Goal: Information Seeking & Learning: Learn about a topic

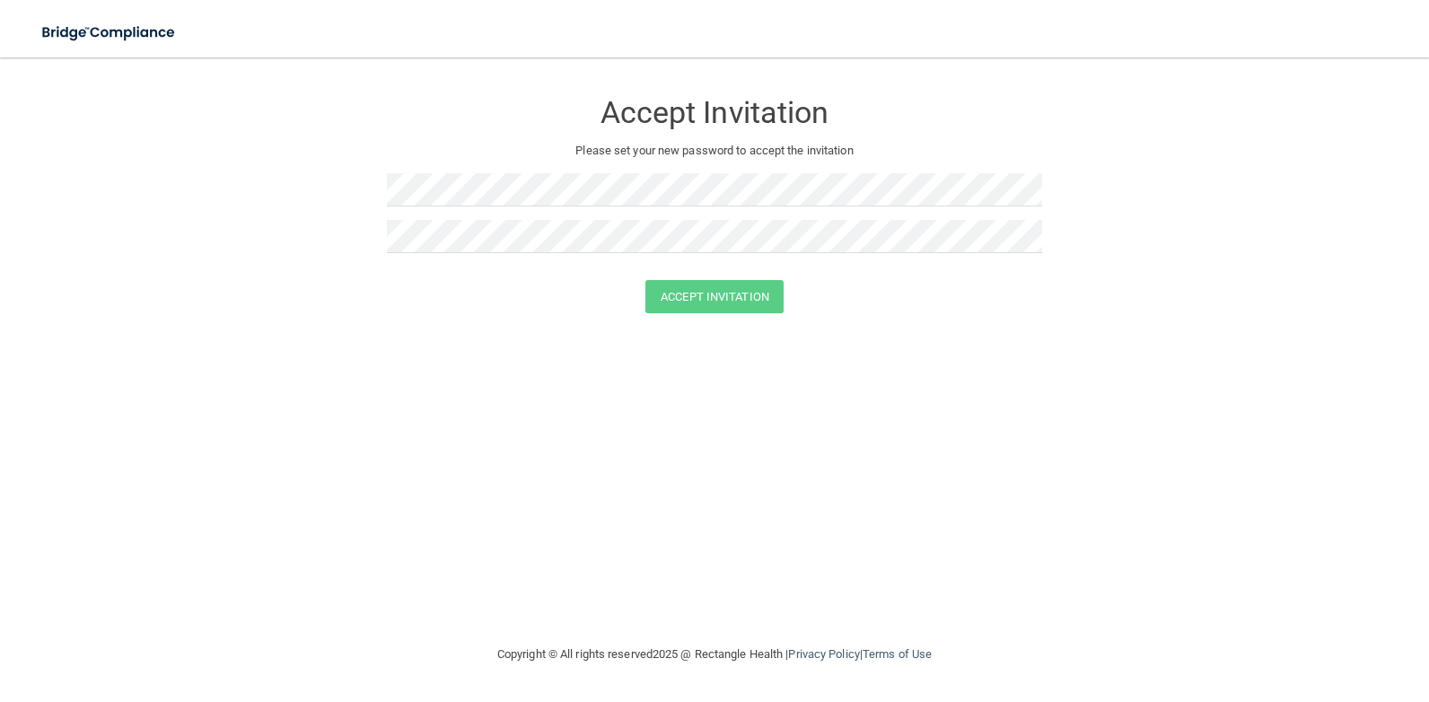
click at [1041, 291] on div "Accept Invitation" at bounding box center [714, 296] width 1384 height 33
drag, startPoint x: 961, startPoint y: 355, endPoint x: 922, endPoint y: 342, distance: 41.4
click at [961, 355] on div "Accept Invitation Please set your new password to accept the invitation Accept …" at bounding box center [714, 350] width 1357 height 550
click at [746, 295] on button "Accept Invitation" at bounding box center [714, 296] width 138 height 33
click at [753, 328] on button "Accept Invitation" at bounding box center [714, 322] width 138 height 33
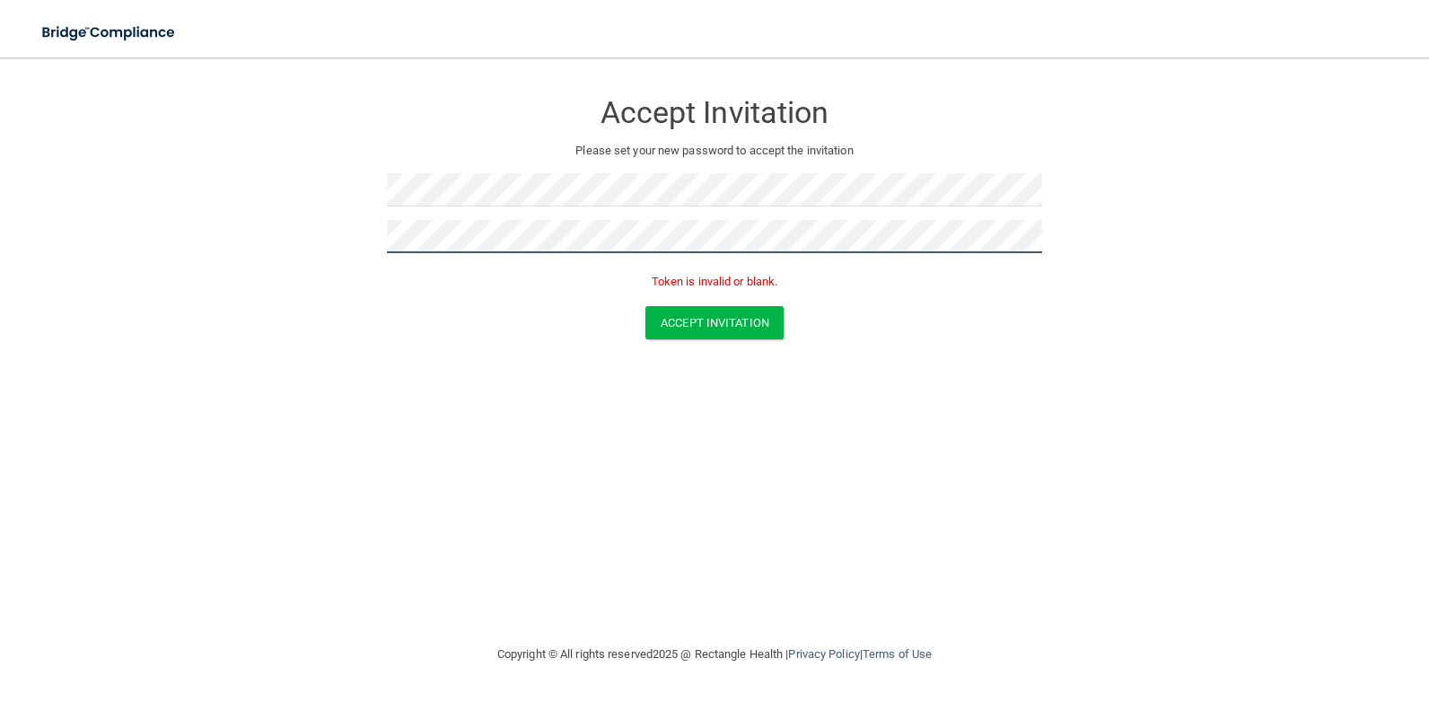
click at [345, 232] on form "Accept Invitation Please set your new password to accept the invitation Token i…" at bounding box center [714, 217] width 1357 height 285
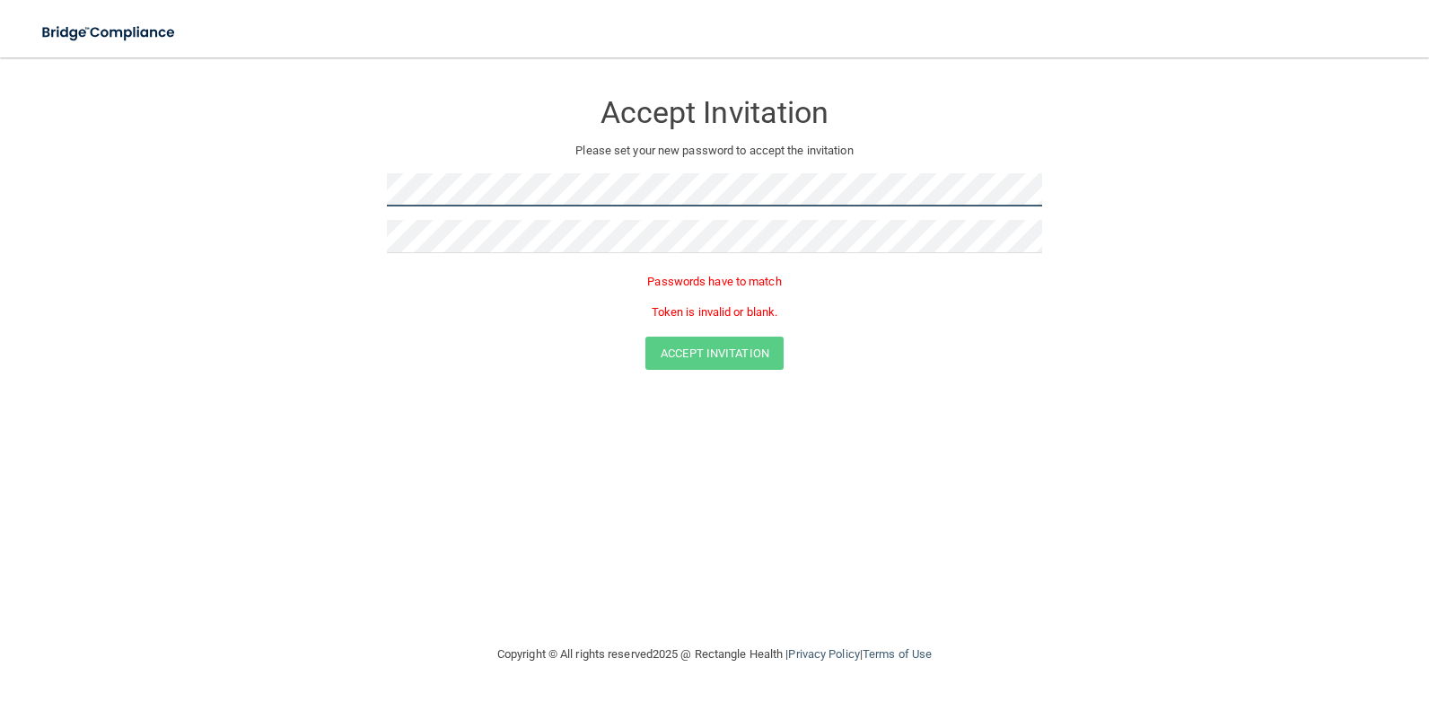
click at [308, 190] on form "Accept Invitation Please set your new password to accept the invitation Passwor…" at bounding box center [714, 233] width 1357 height 316
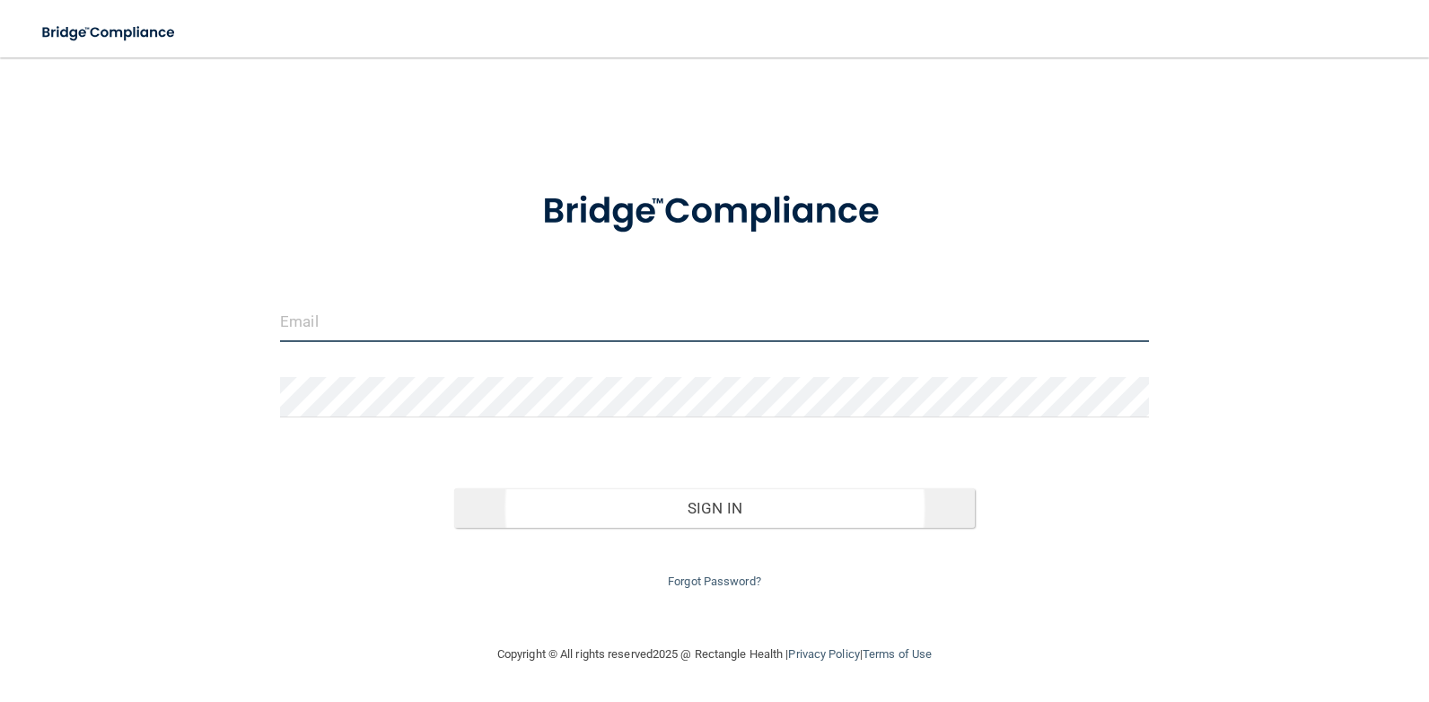
type input "[EMAIL_ADDRESS][DOMAIN_NAME]"
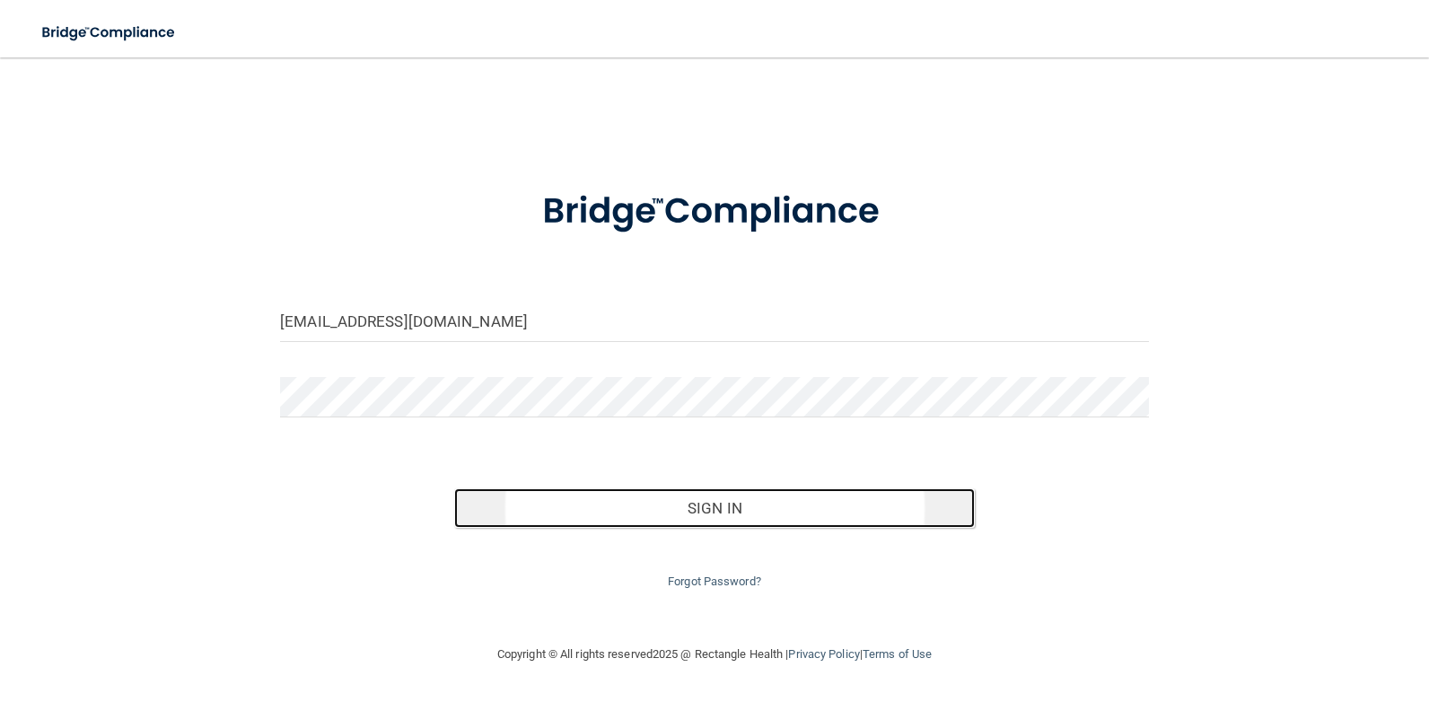
click at [698, 514] on button "Sign In" at bounding box center [714, 507] width 521 height 39
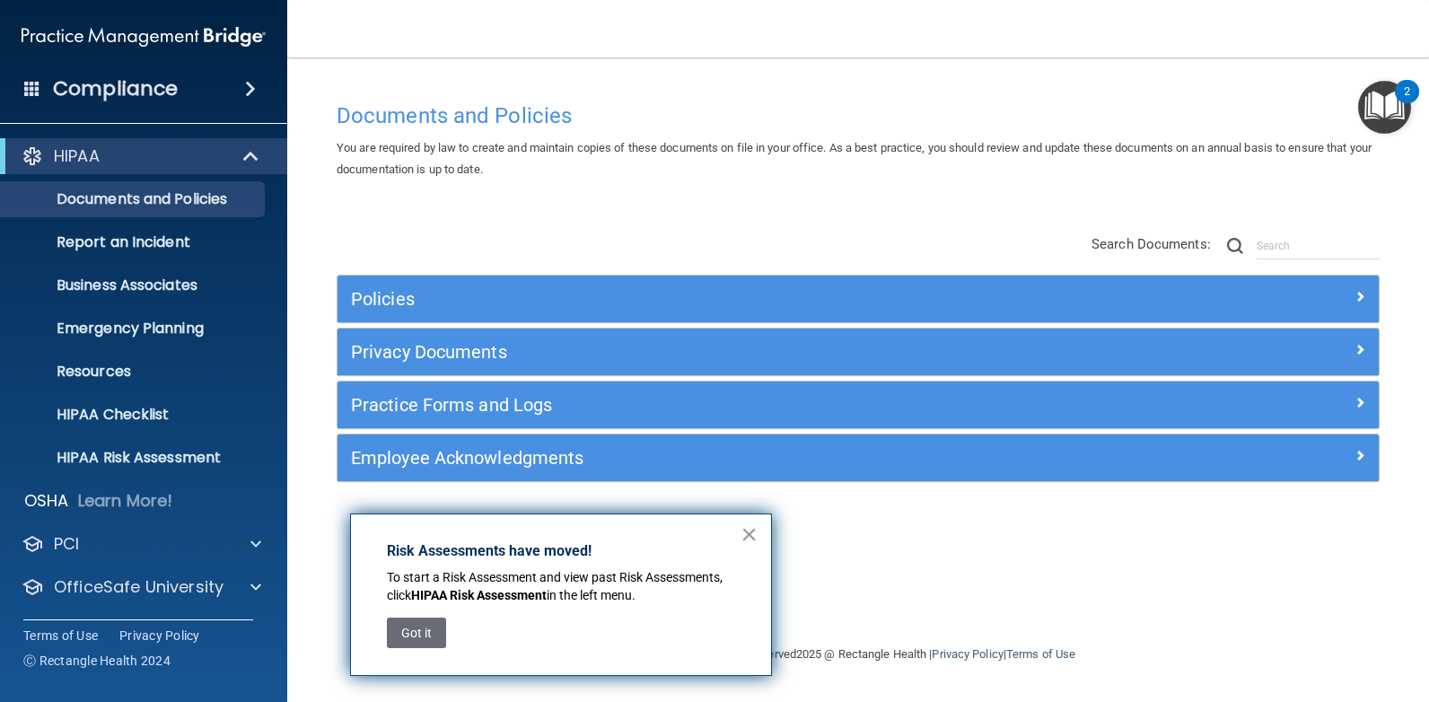
click at [38, 96] on span at bounding box center [32, 88] width 16 height 16
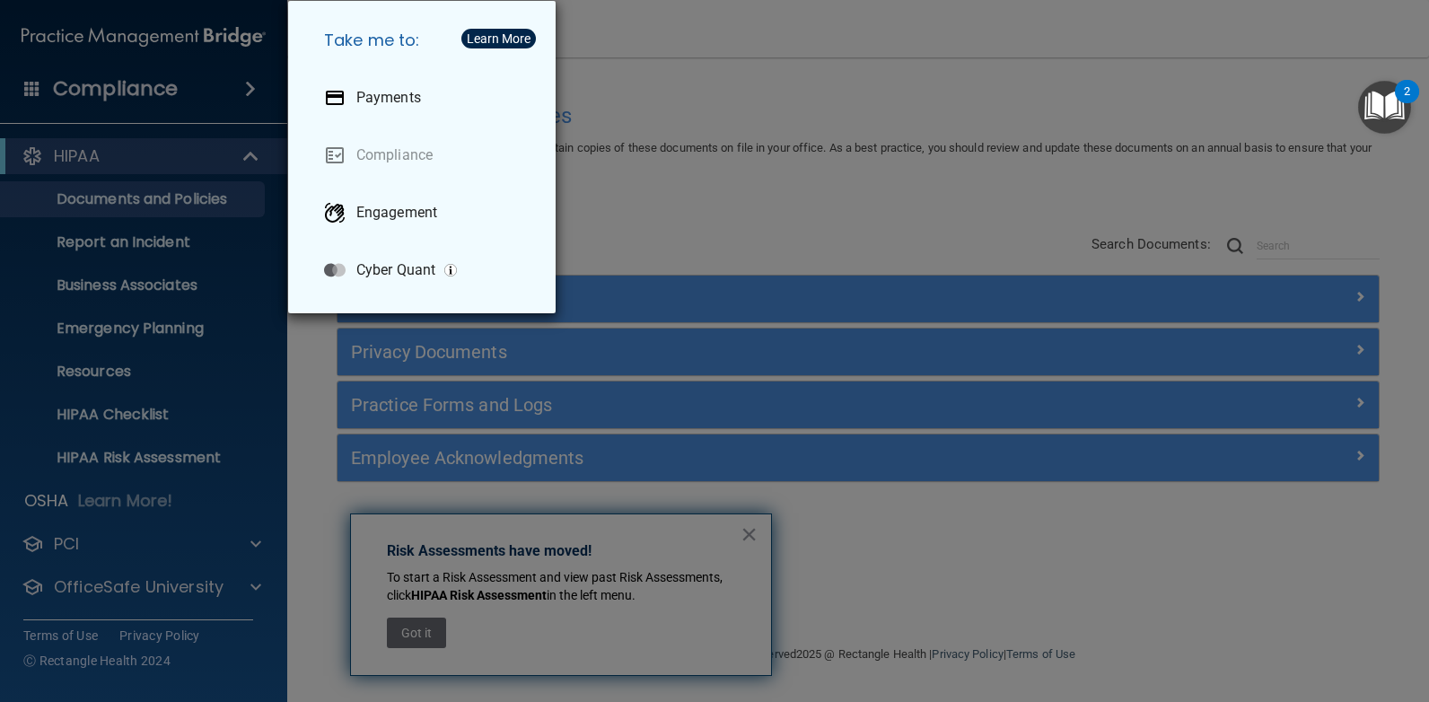
click at [695, 198] on div "Take me to: Payments Compliance Engagement Cyber Quant" at bounding box center [714, 351] width 1429 height 702
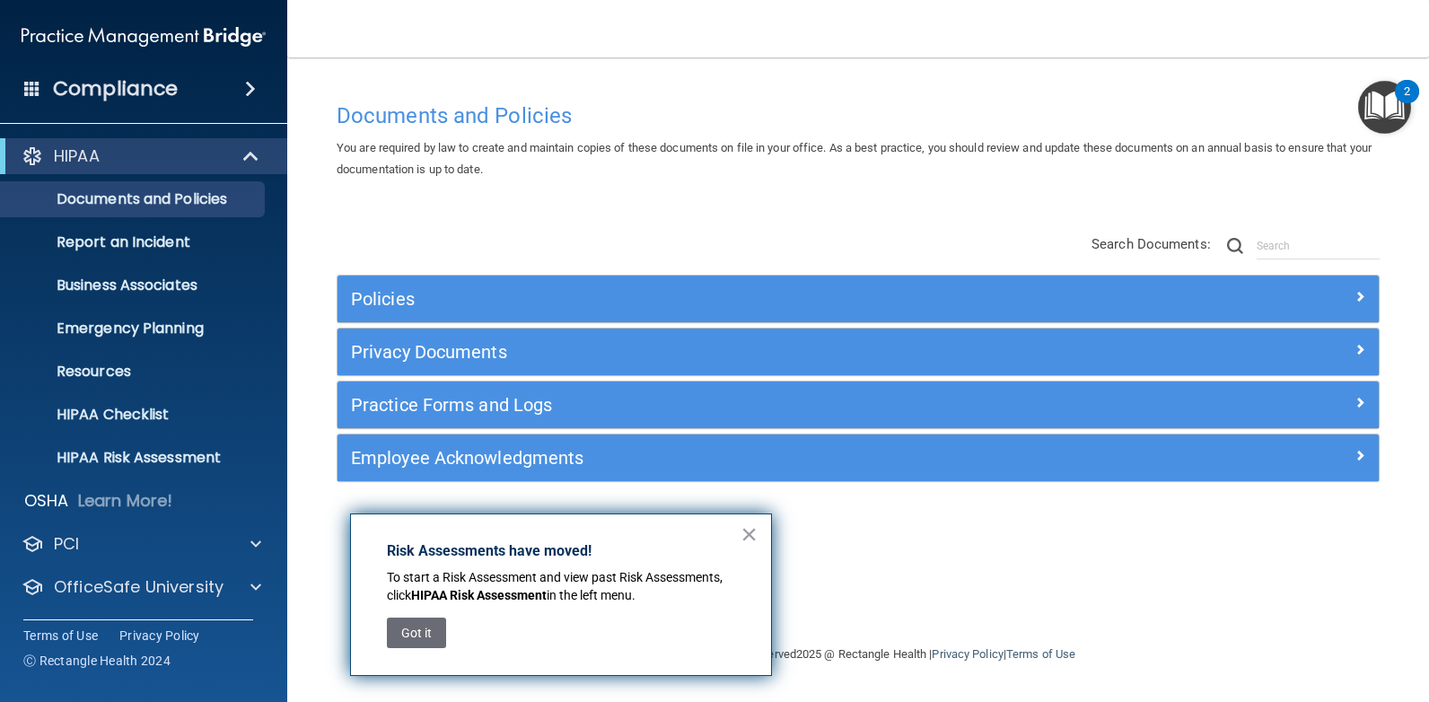
click at [730, 533] on div "× Risk Assessments have moved! To start a Risk Assessment and view past Risk As…" at bounding box center [561, 594] width 422 height 162
click at [755, 530] on button "×" at bounding box center [748, 534] width 17 height 29
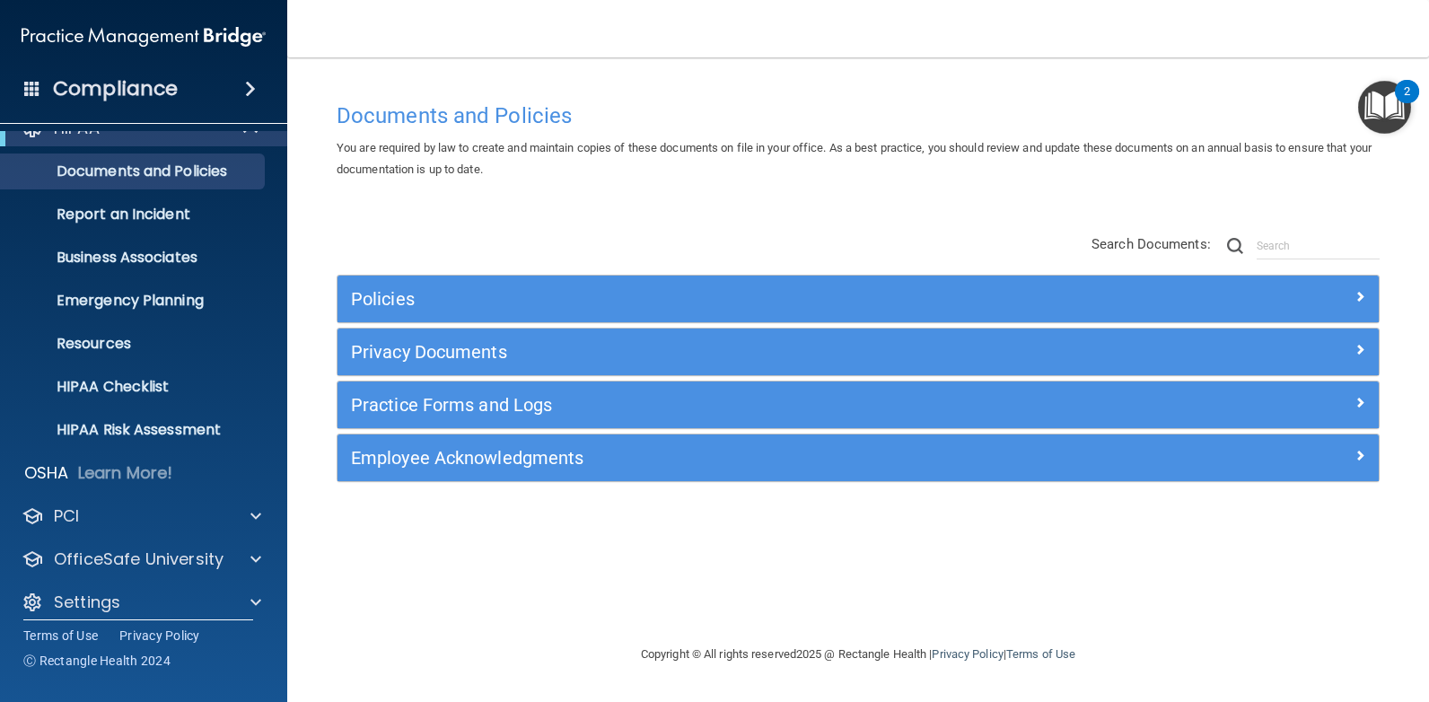
scroll to position [43, 0]
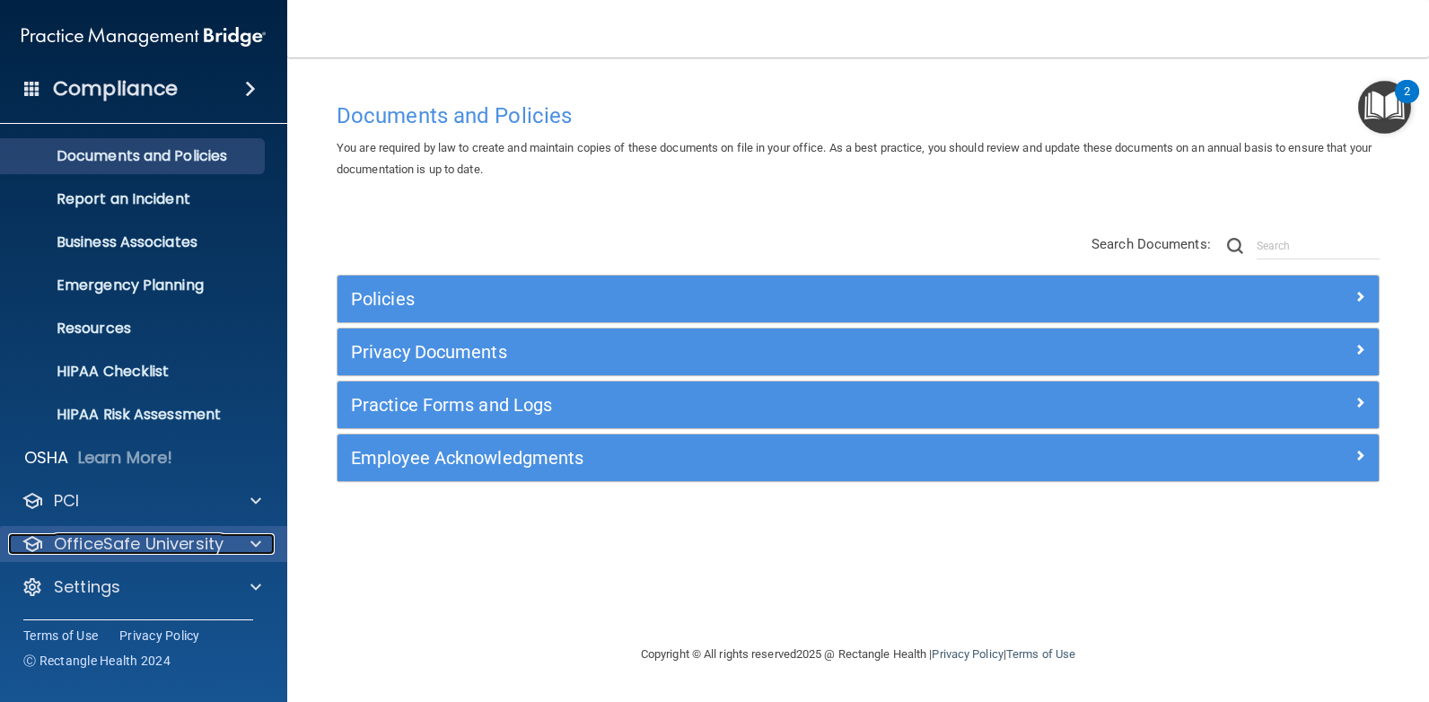
click at [264, 542] on div at bounding box center [253, 544] width 45 height 22
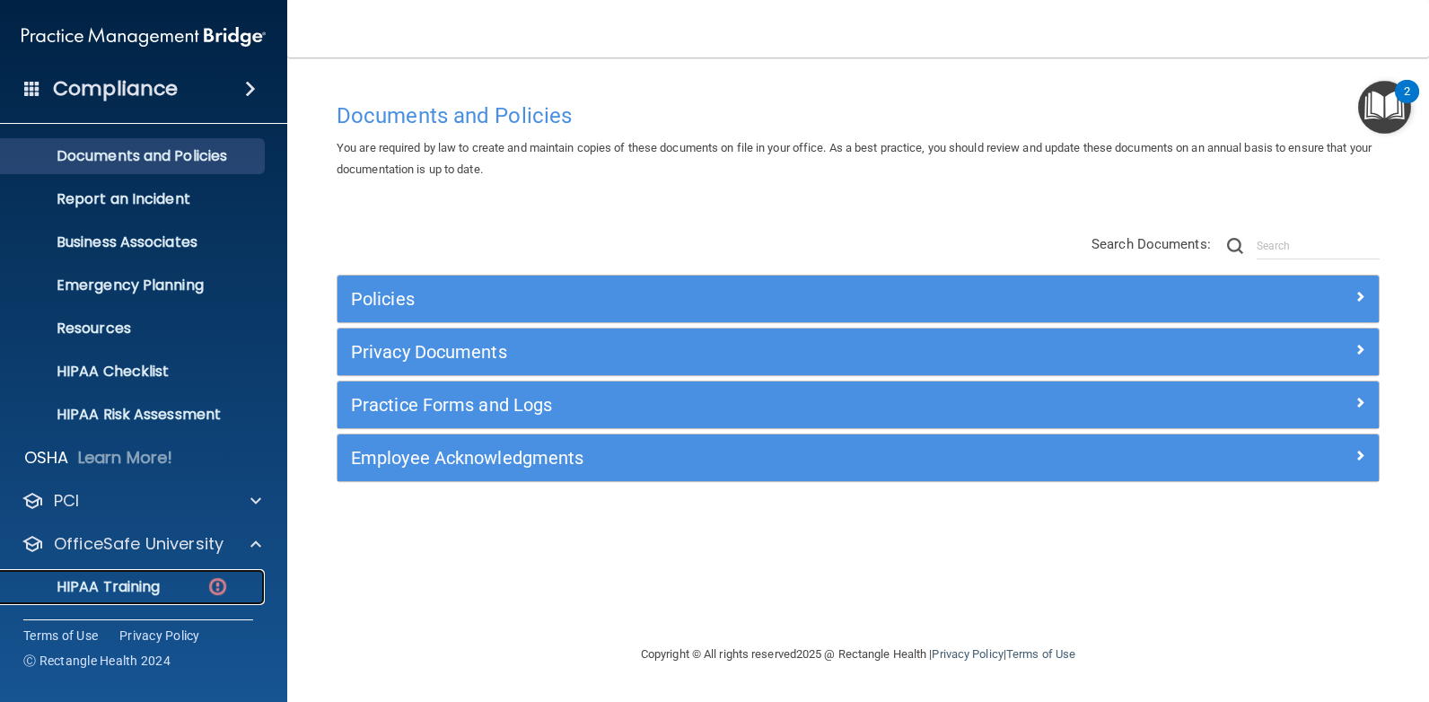
click at [184, 583] on div "HIPAA Training" at bounding box center [134, 587] width 245 height 18
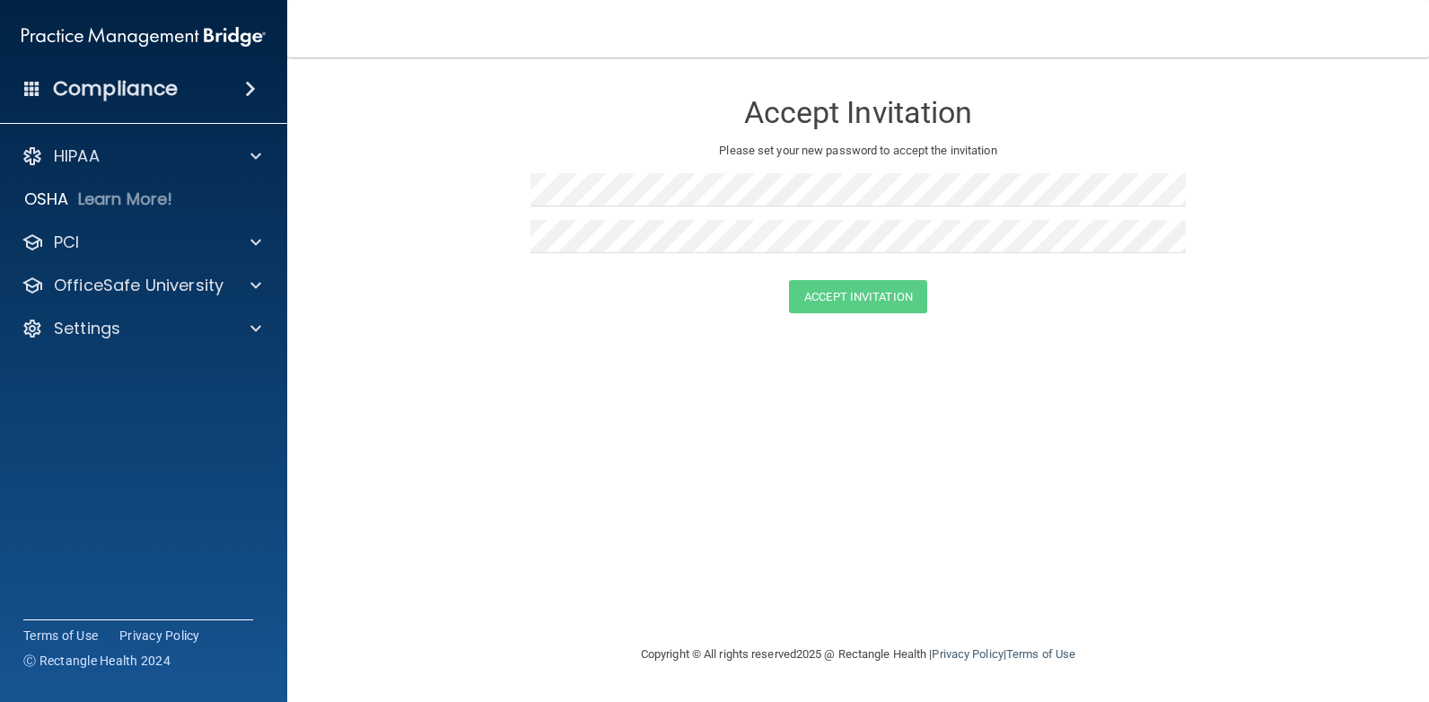
click at [143, 41] on img at bounding box center [144, 37] width 244 height 36
click at [224, 39] on img at bounding box center [144, 37] width 244 height 36
click at [202, 92] on div "Compliance" at bounding box center [143, 88] width 287 height 39
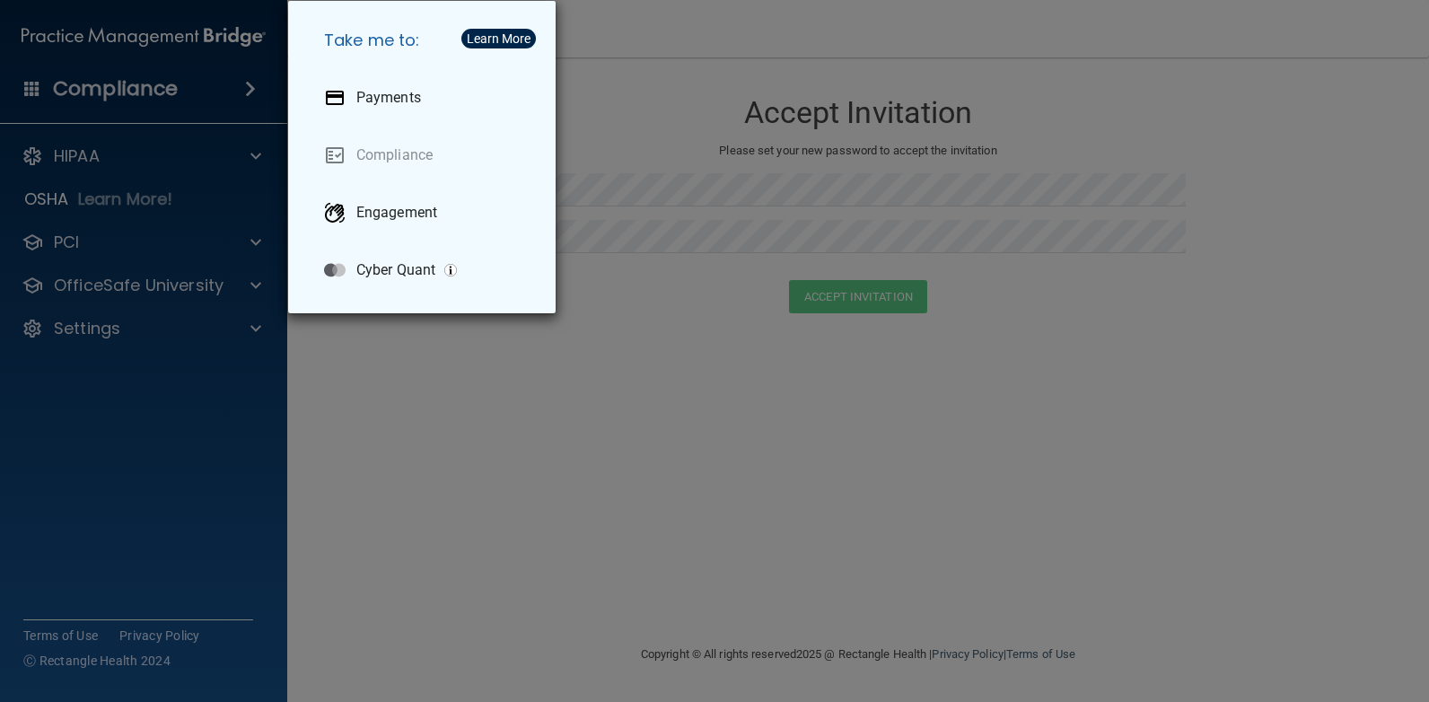
click at [546, 356] on div "Take me to: Payments Compliance Engagement Cyber Quant" at bounding box center [714, 351] width 1429 height 702
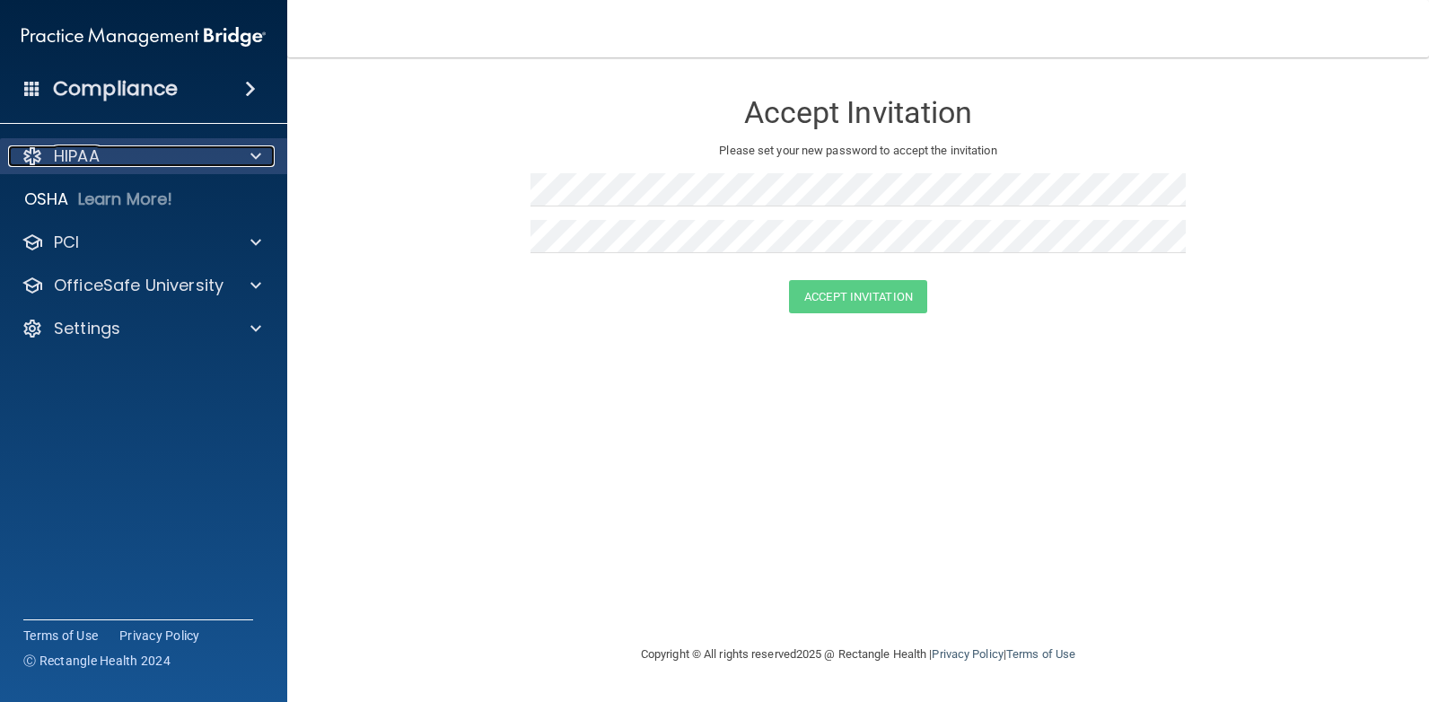
click at [226, 152] on div "HIPAA" at bounding box center [119, 156] width 223 height 22
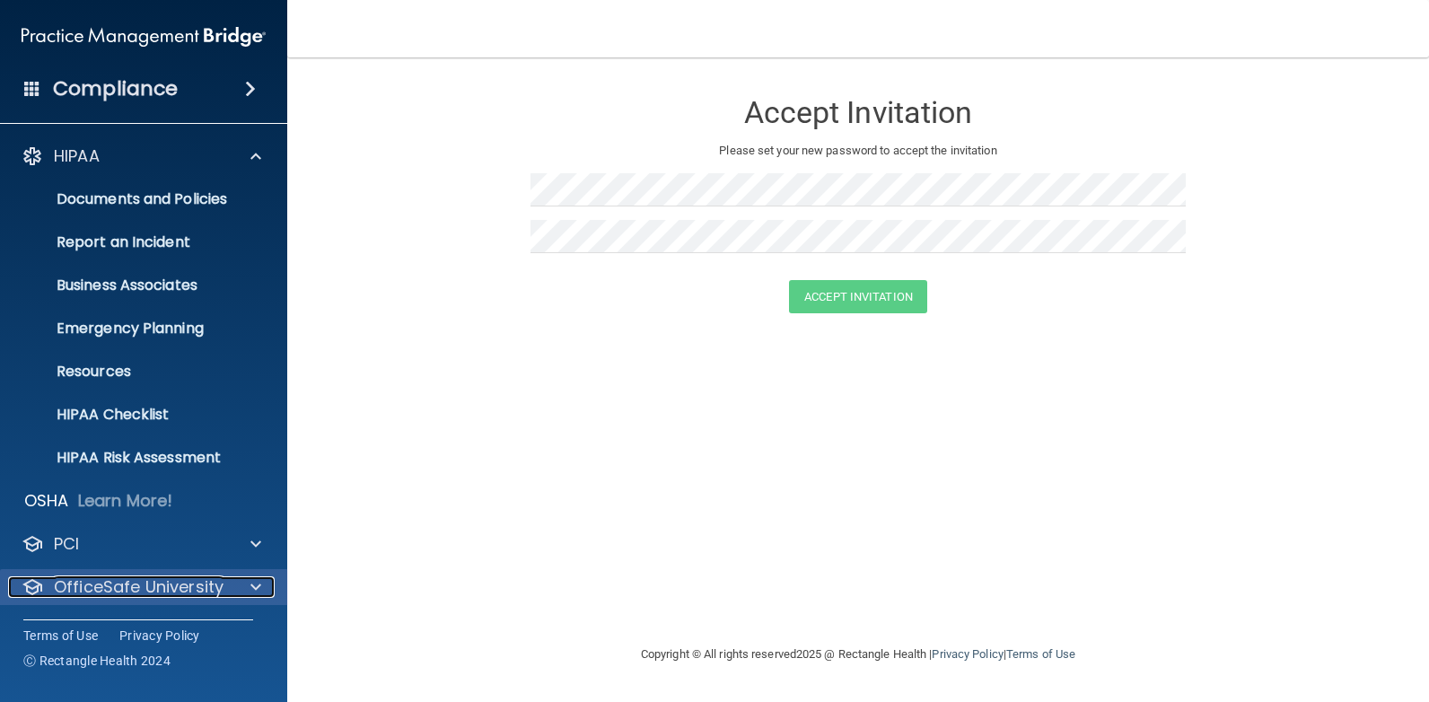
click at [162, 595] on p "OfficeSafe University" at bounding box center [139, 587] width 170 height 22
click at [210, 579] on p "OfficeSafe University" at bounding box center [139, 587] width 170 height 22
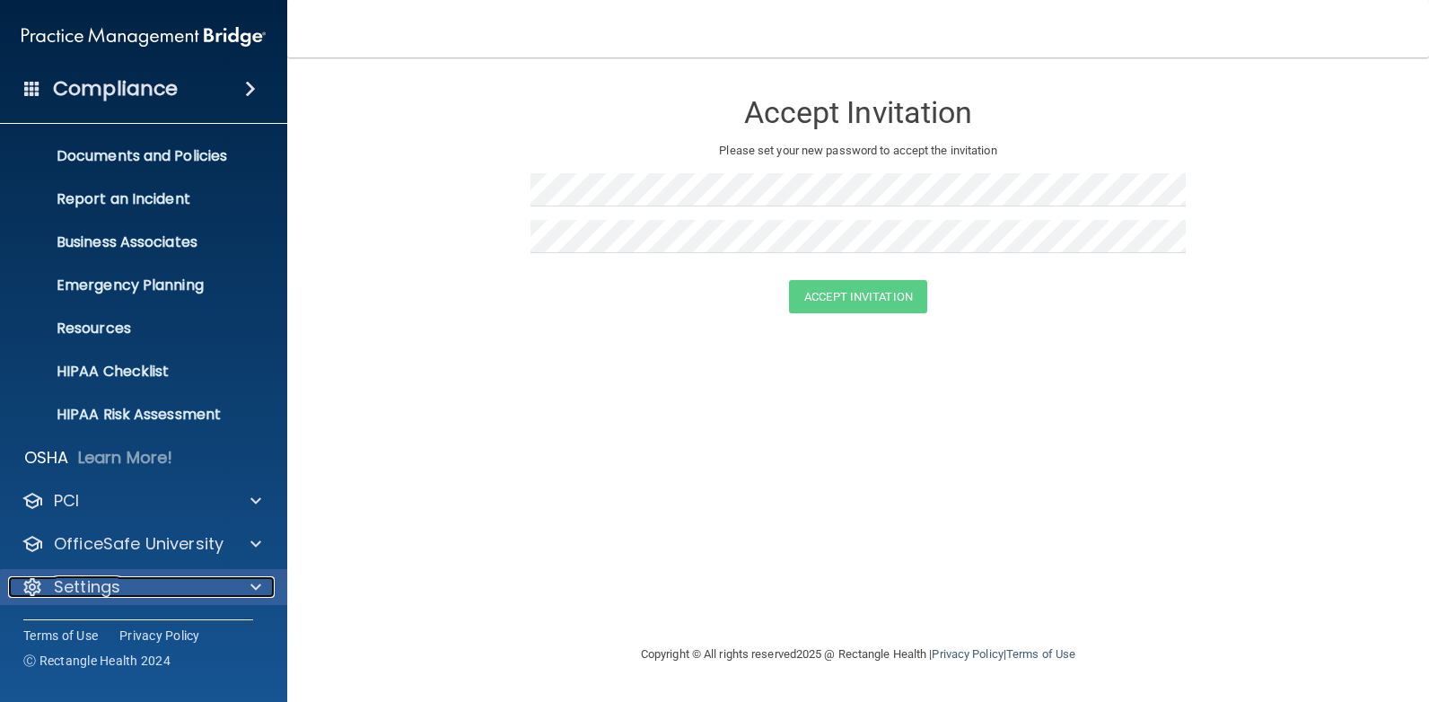
click at [219, 582] on div "Settings" at bounding box center [119, 587] width 223 height 22
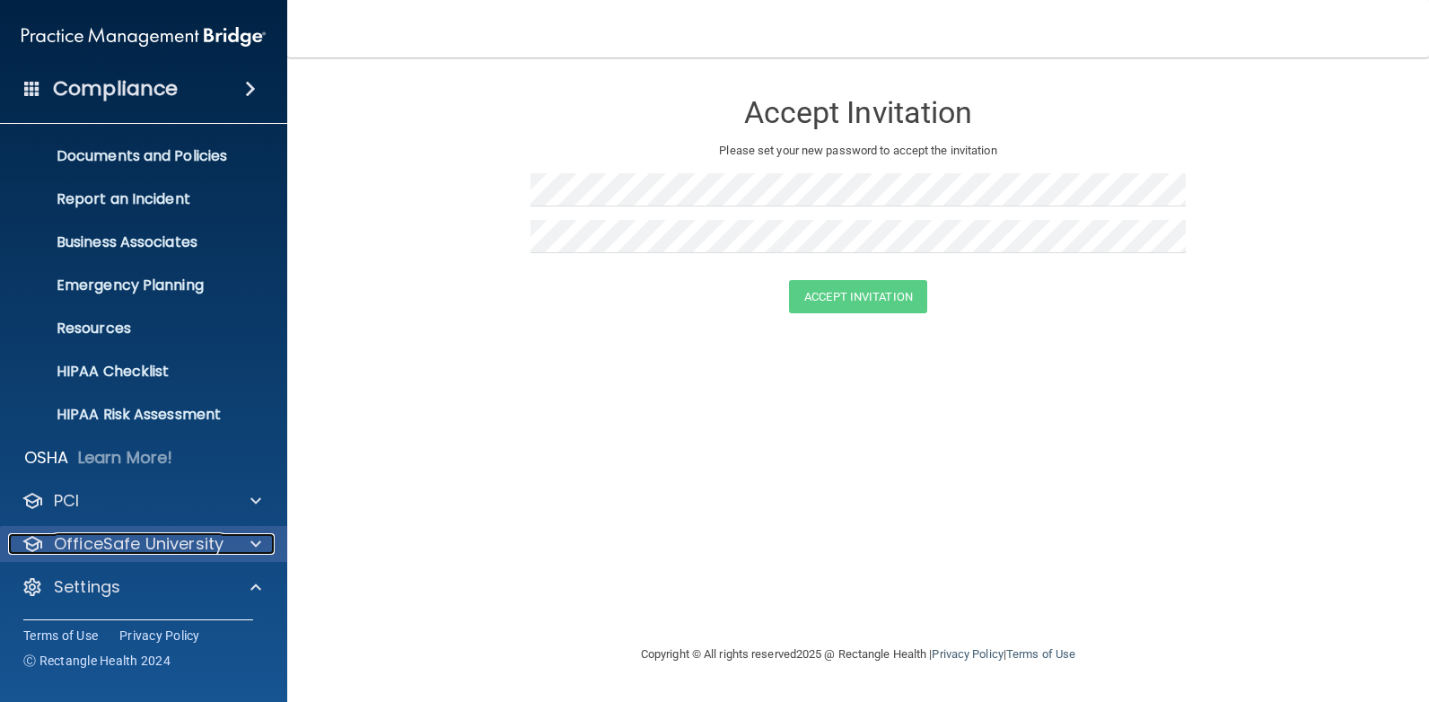
click at [252, 548] on span at bounding box center [255, 544] width 11 height 22
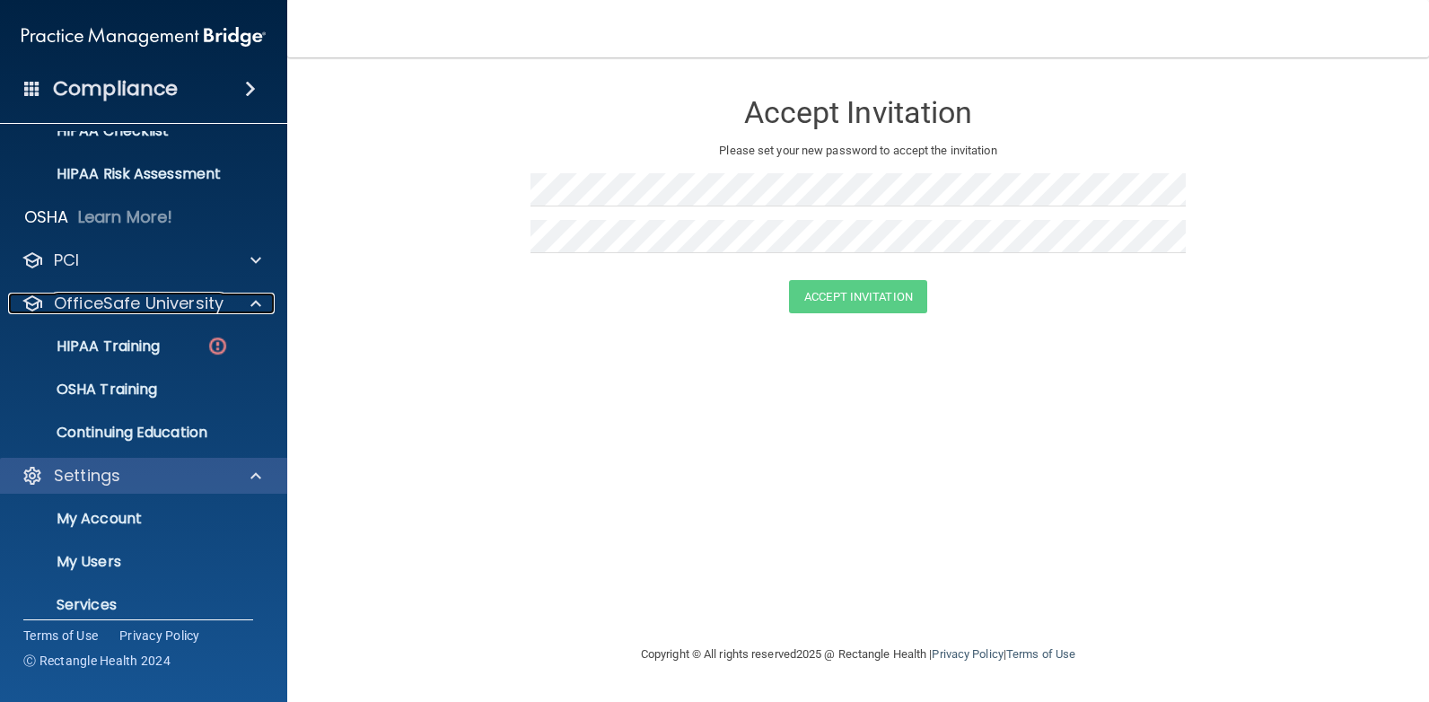
scroll to position [312, 0]
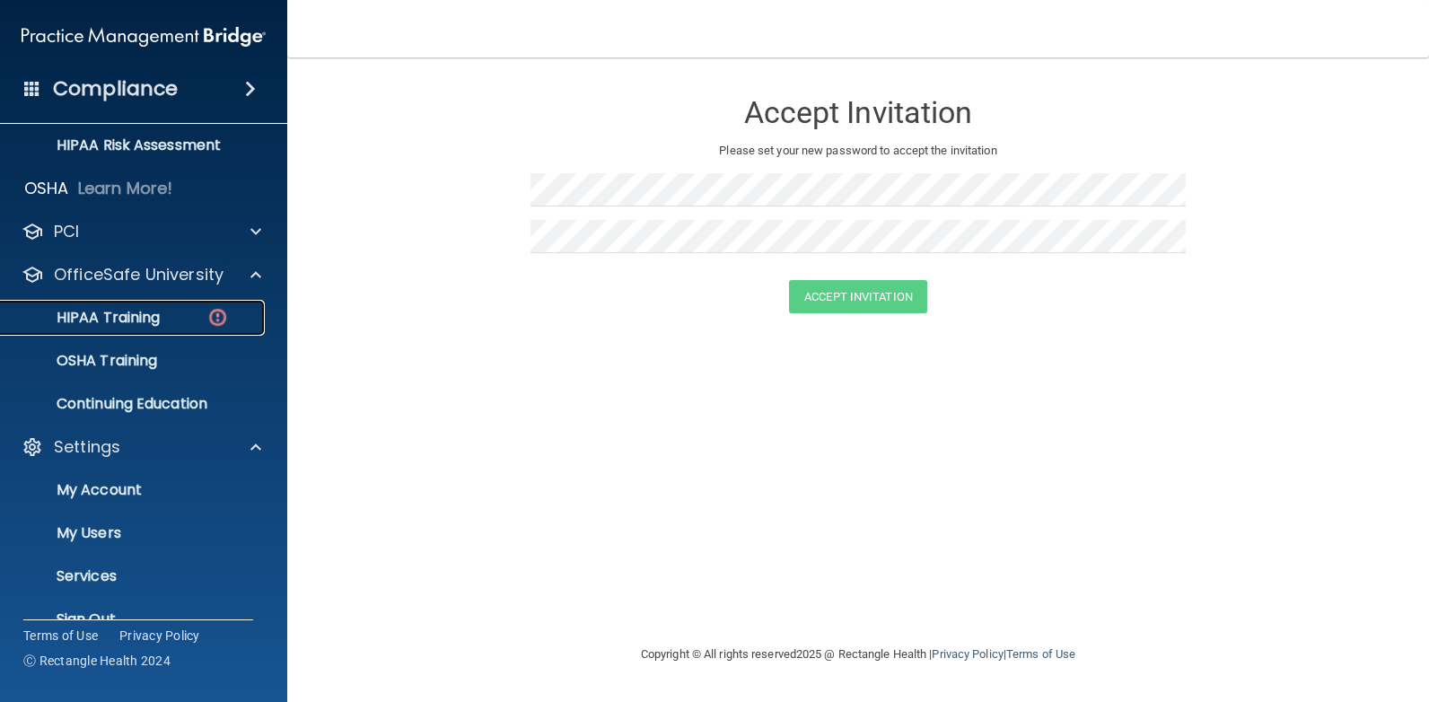
click at [130, 323] on p "HIPAA Training" at bounding box center [86, 318] width 148 height 18
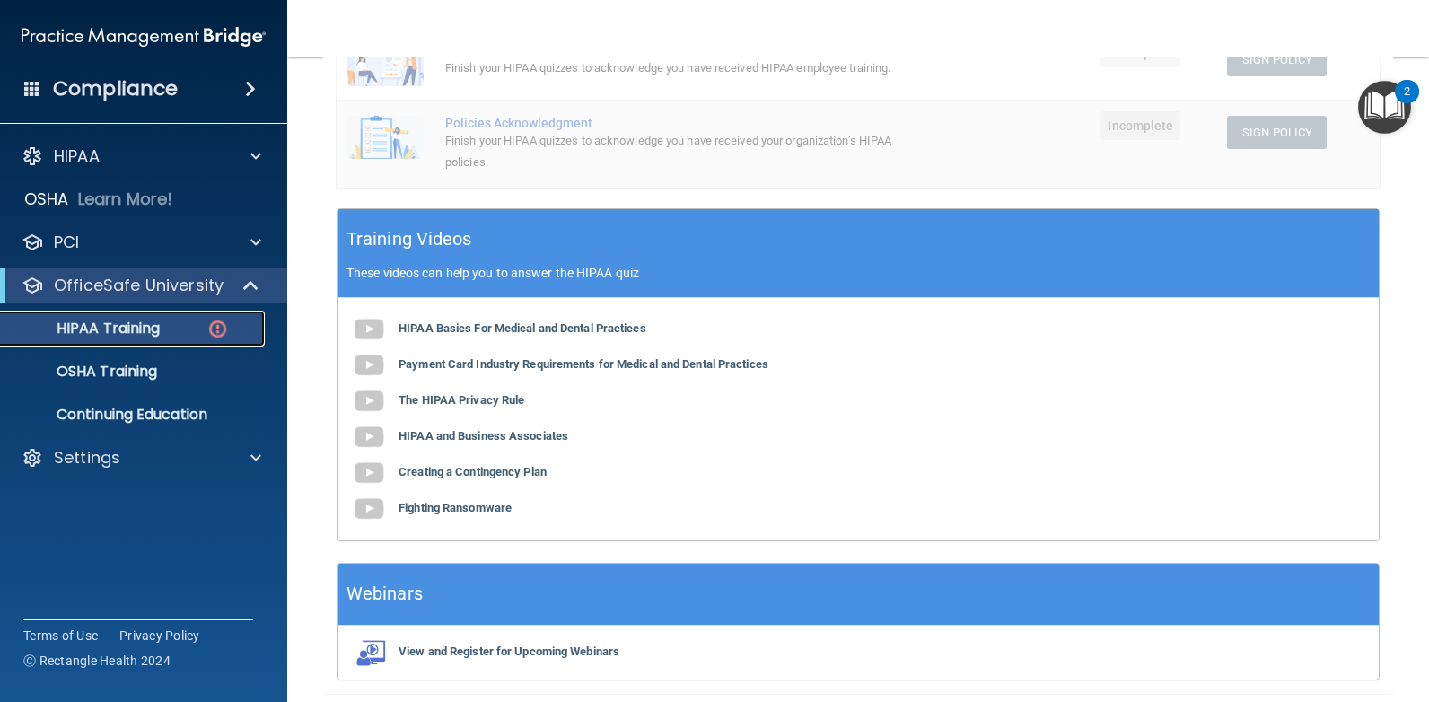
scroll to position [499, 0]
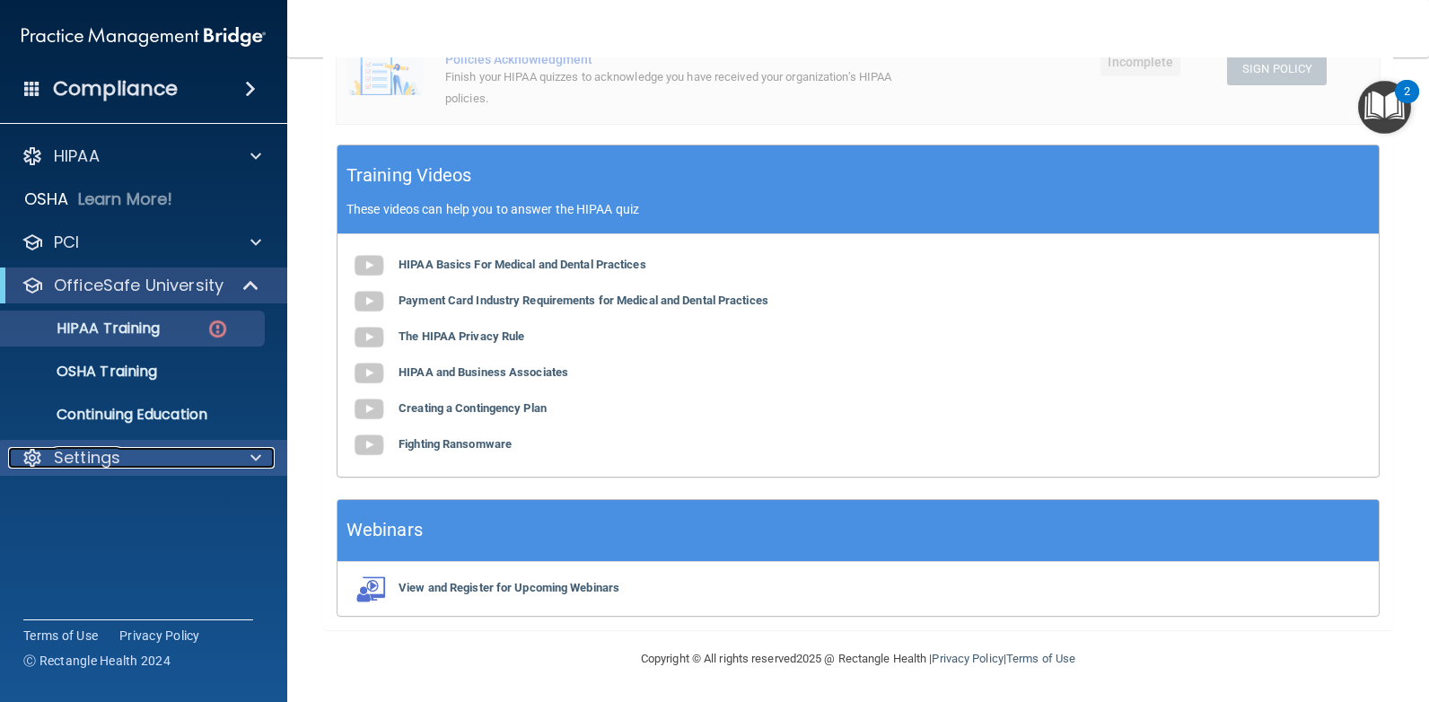
click at [122, 457] on div "Settings" at bounding box center [119, 458] width 223 height 22
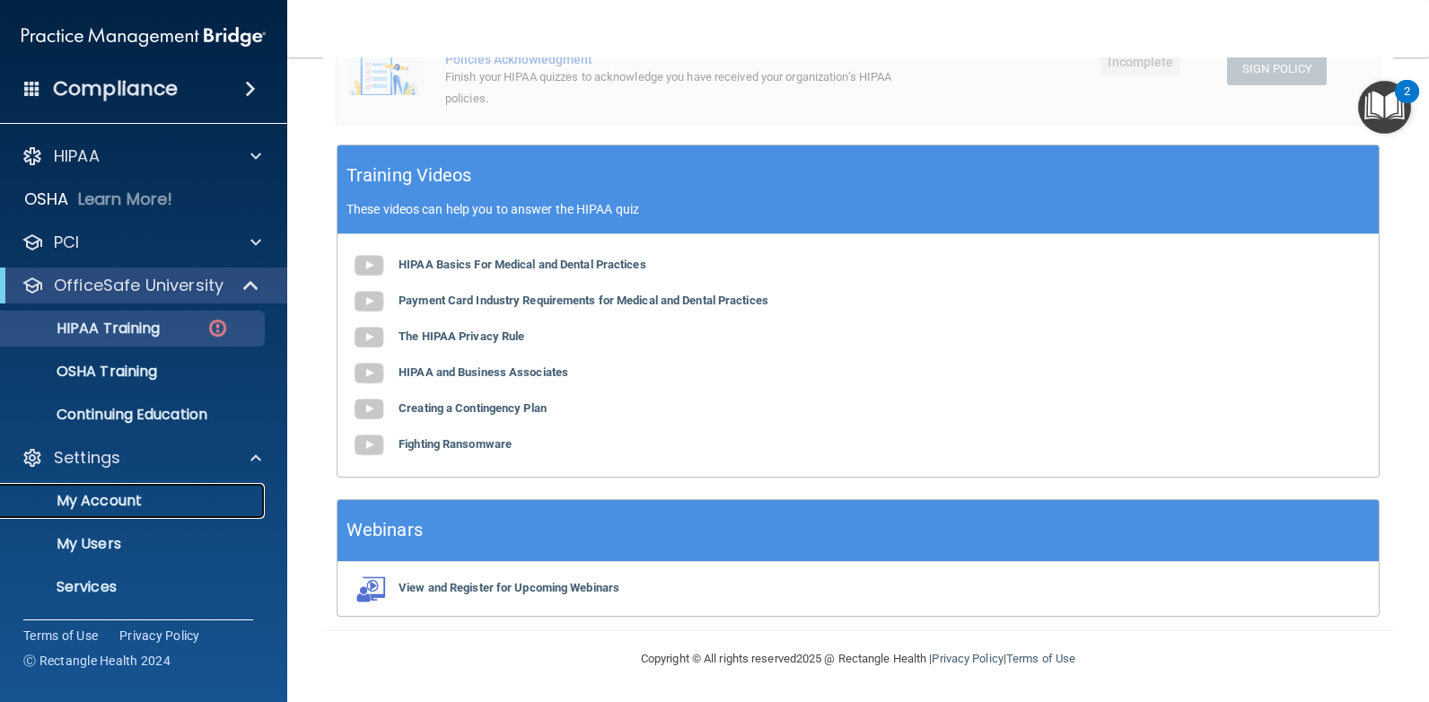
click at [121, 500] on p "My Account" at bounding box center [134, 501] width 245 height 18
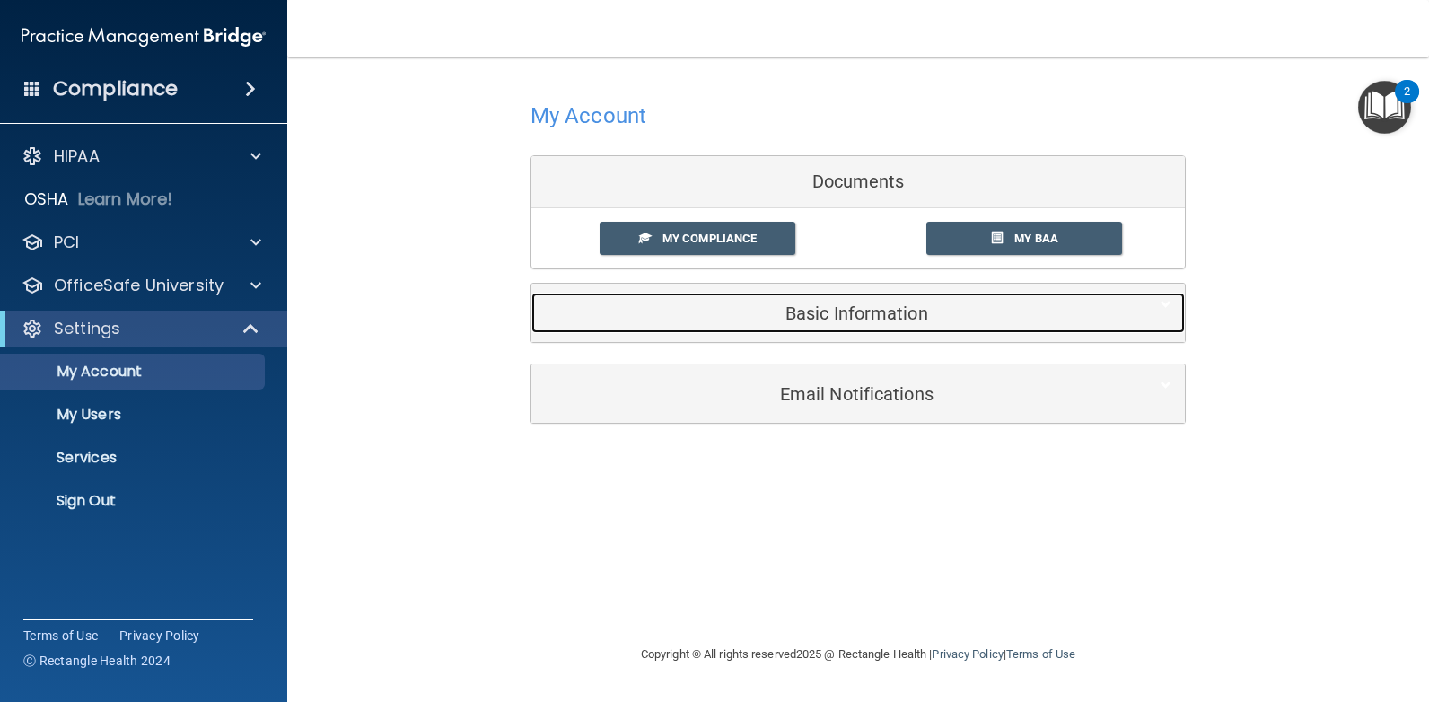
click at [848, 306] on h5 "Basic Information" at bounding box center [831, 313] width 572 height 20
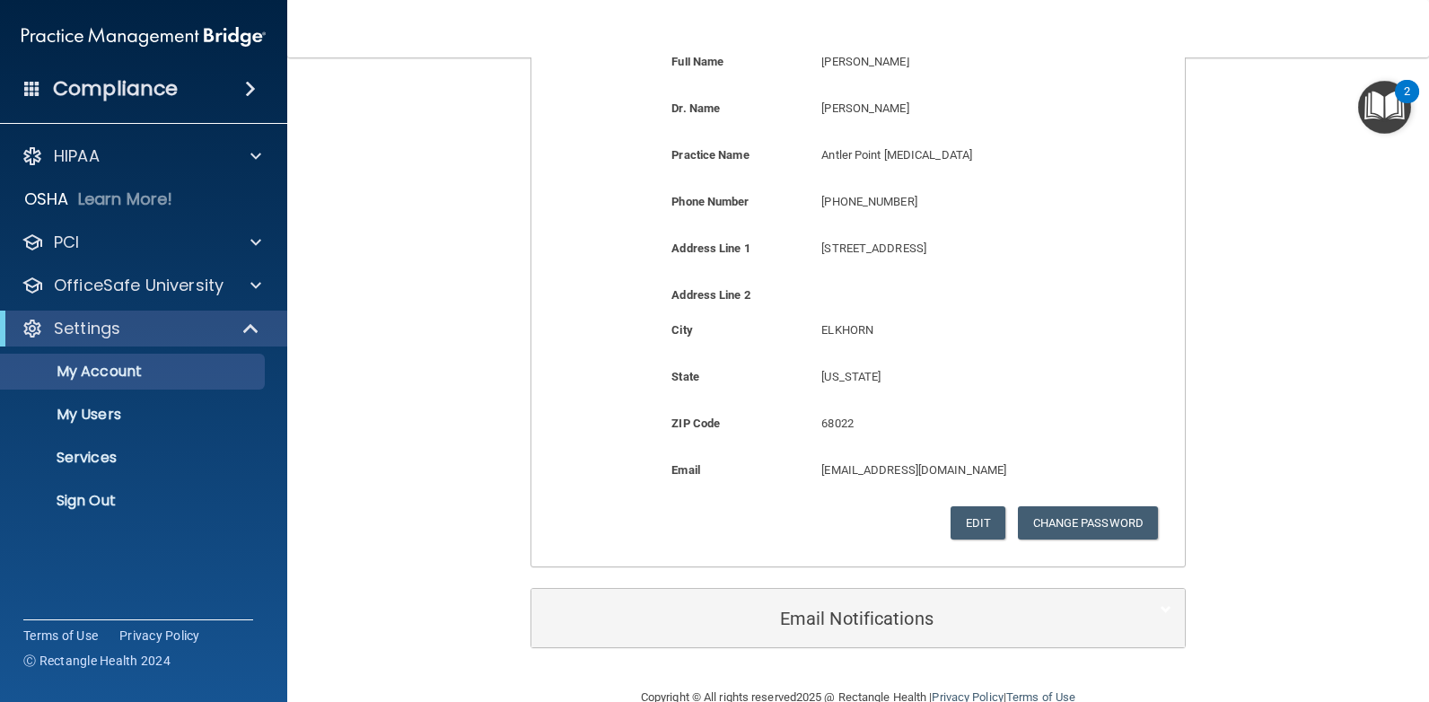
scroll to position [356, 0]
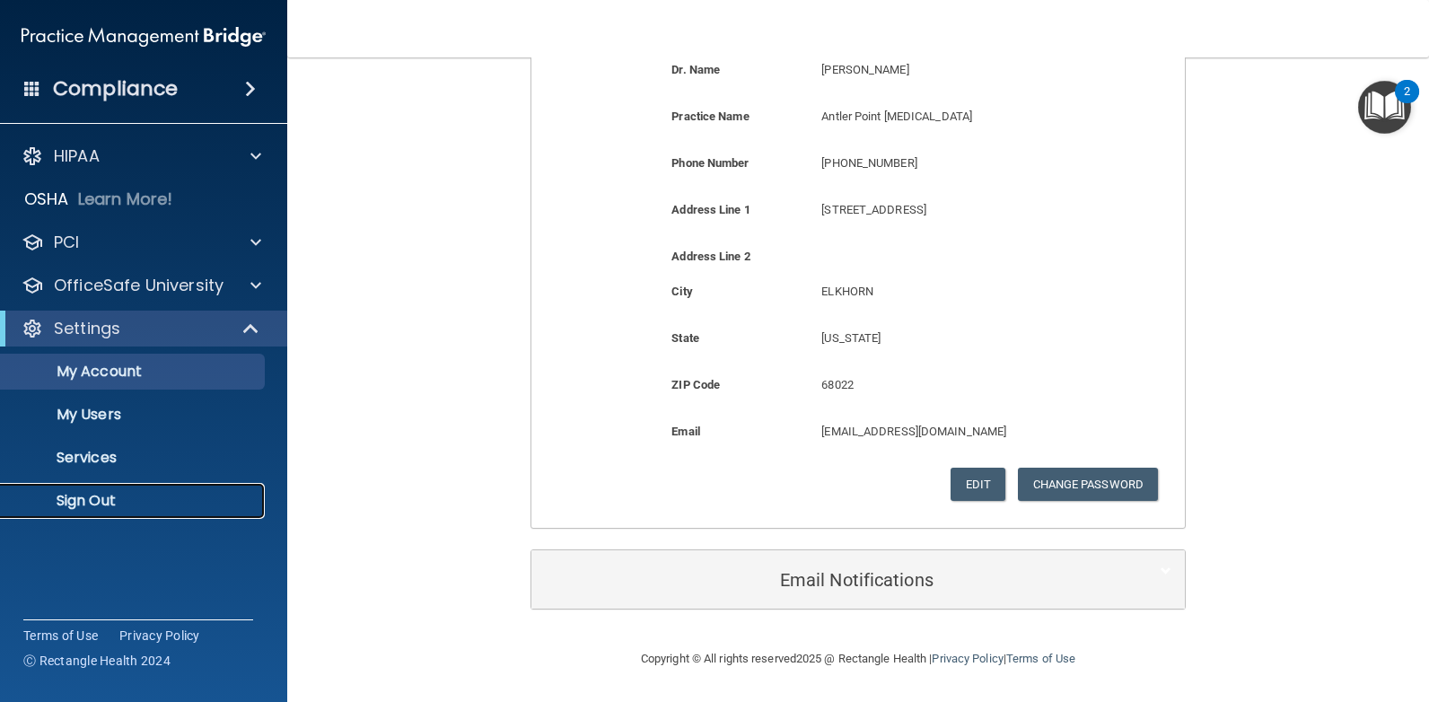
click at [97, 503] on p "Sign Out" at bounding box center [134, 501] width 245 height 18
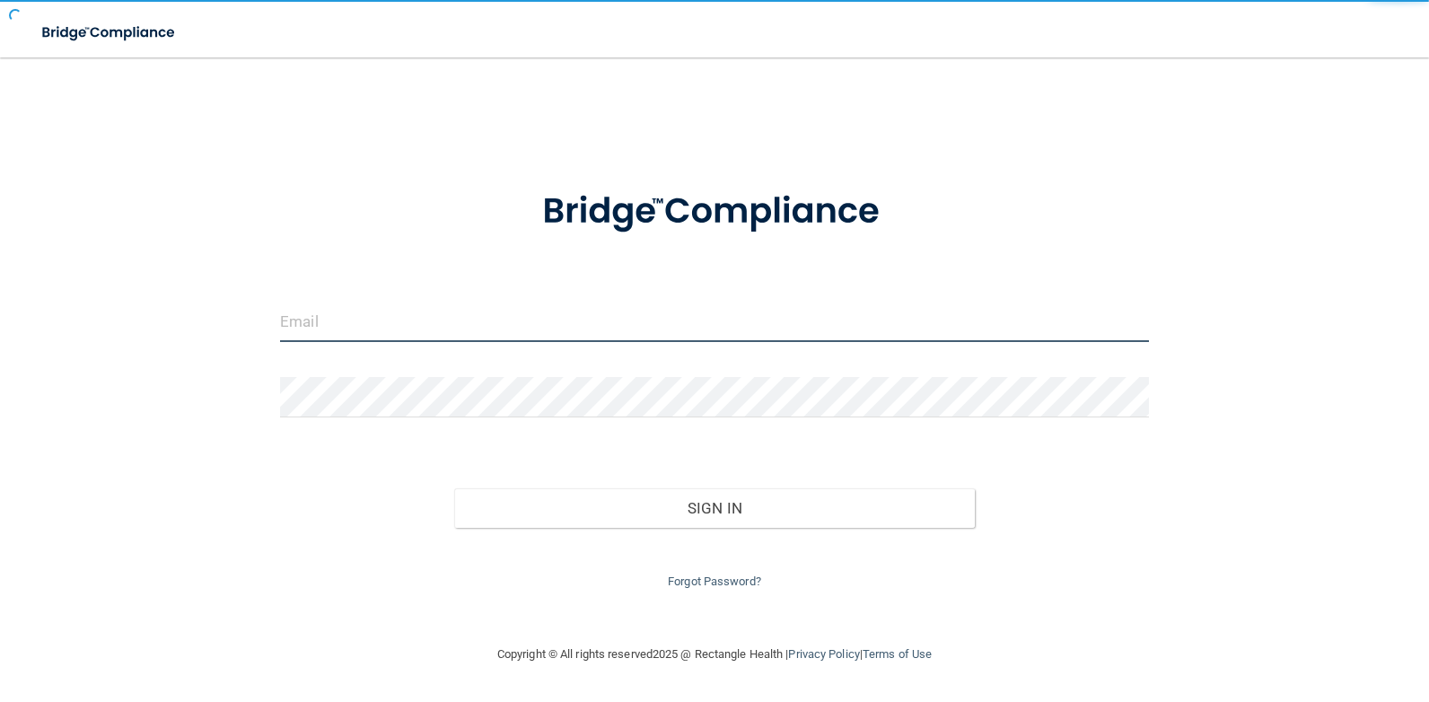
type input "[EMAIL_ADDRESS][DOMAIN_NAME]"
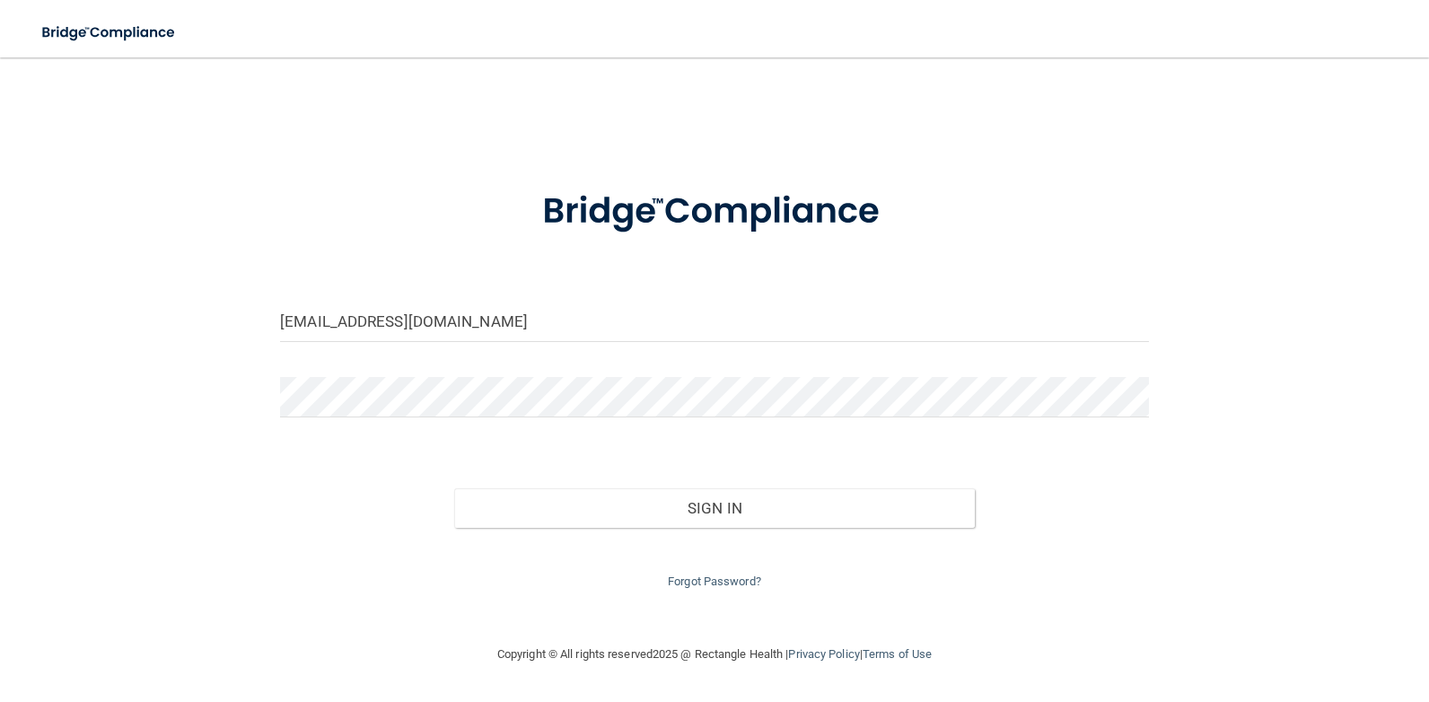
click at [472, 347] on div "[EMAIL_ADDRESS][DOMAIN_NAME]" at bounding box center [715, 329] width 896 height 54
drag, startPoint x: 528, startPoint y: 326, endPoint x: 83, endPoint y: 306, distance: 444.7
click at [85, 306] on div "[EMAIL_ADDRESS][DOMAIN_NAME] Invalid email/password. You don't have permission …" at bounding box center [714, 350] width 1357 height 550
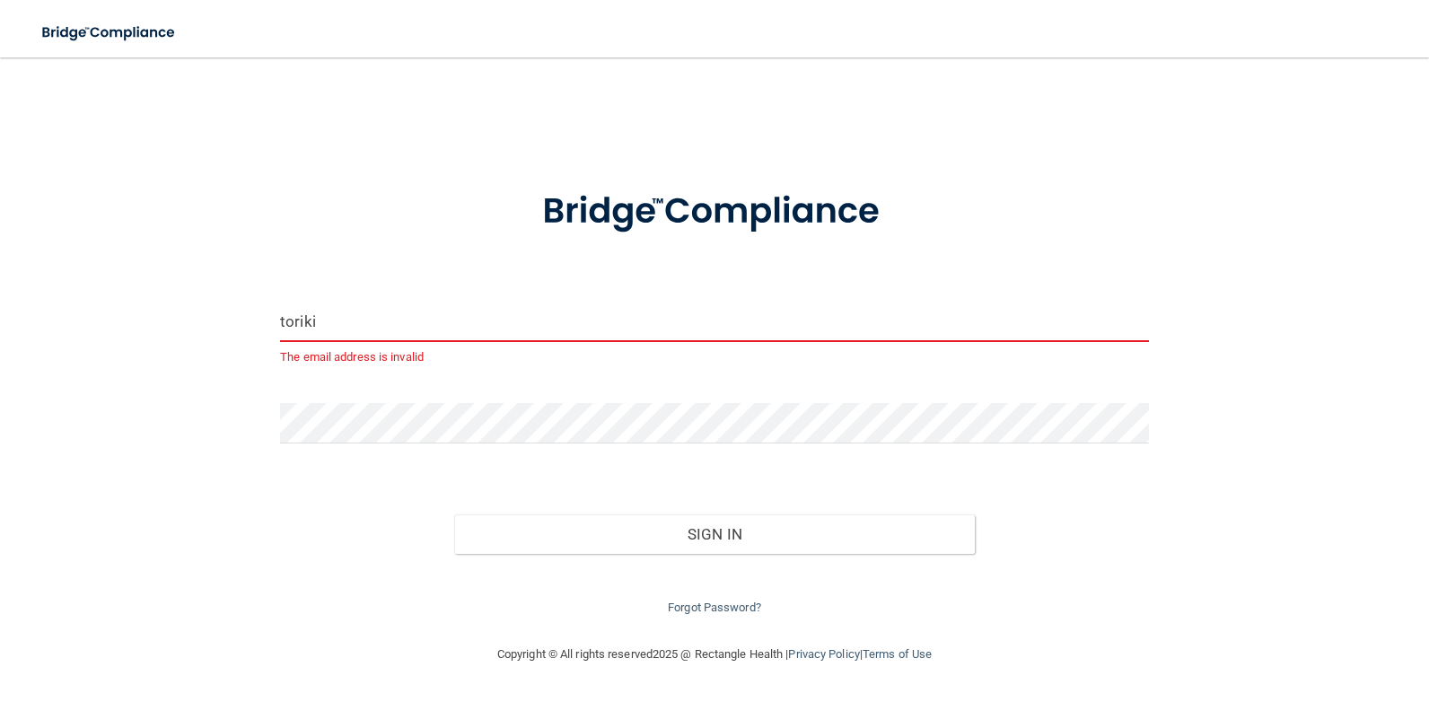
click at [472, 314] on input "toriki" at bounding box center [714, 322] width 869 height 40
click at [467, 335] on input "toriki" at bounding box center [714, 322] width 869 height 40
type input "[EMAIL_ADDRESS][DOMAIN_NAME]"
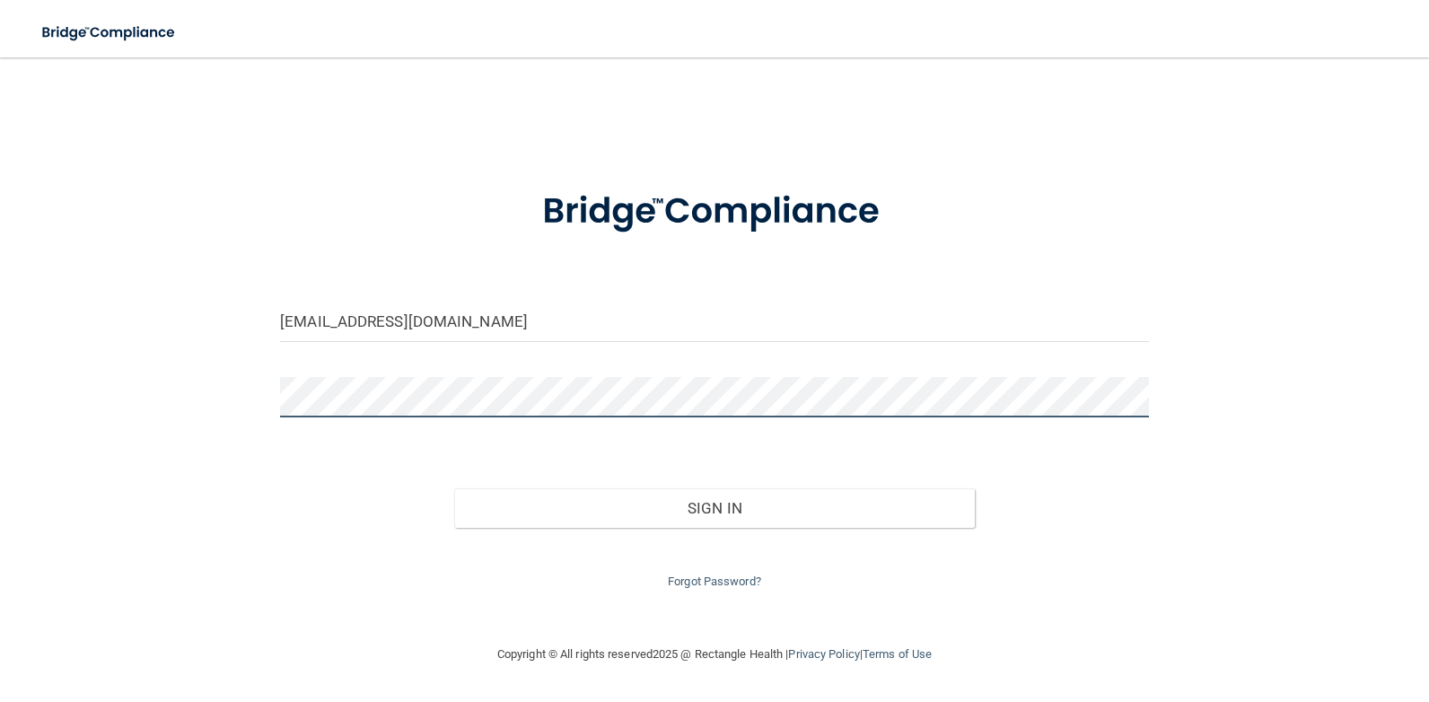
click at [97, 381] on div "[EMAIL_ADDRESS][DOMAIN_NAME] Invalid email/password. You don't have permission …" at bounding box center [714, 350] width 1357 height 550
click at [454, 488] on button "Sign In" at bounding box center [714, 507] width 521 height 39
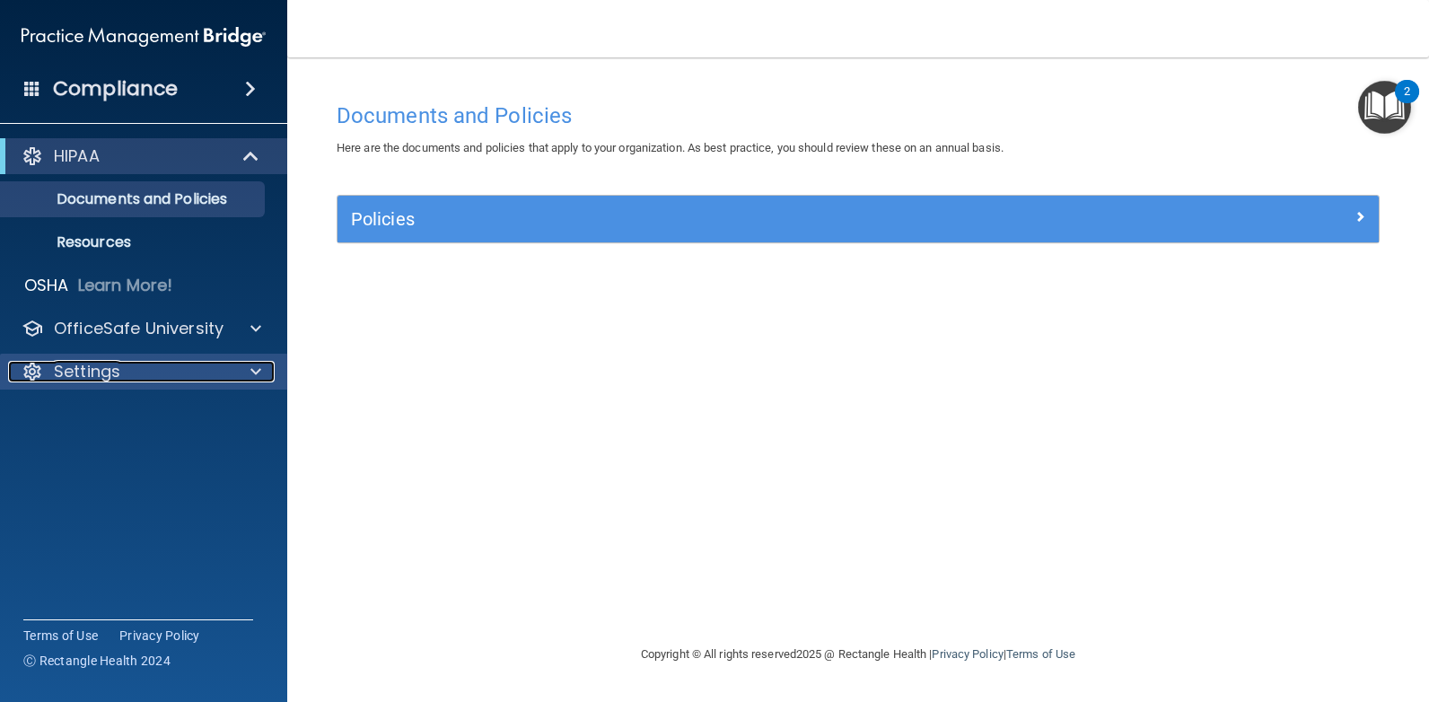
click at [102, 369] on p "Settings" at bounding box center [87, 372] width 66 height 22
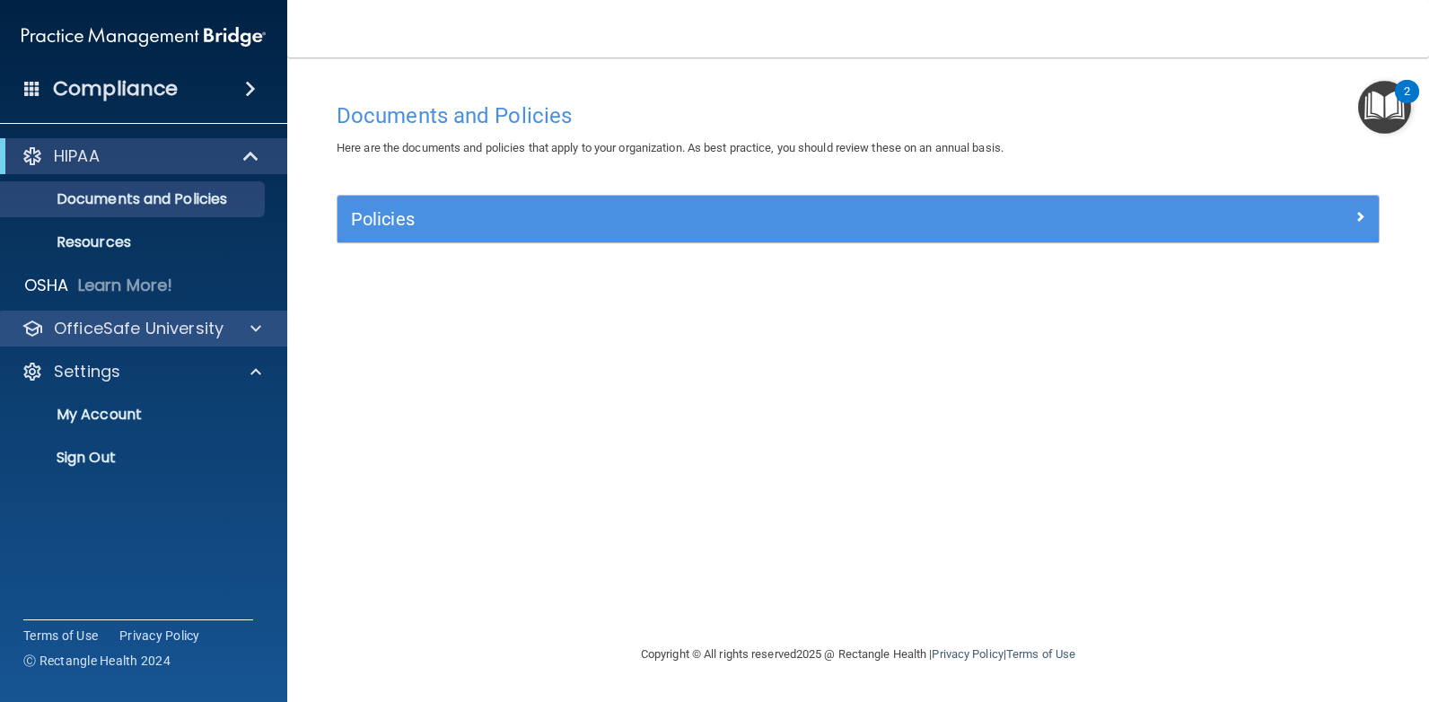
drag, startPoint x: 171, startPoint y: 309, endPoint x: 171, endPoint y: 324, distance: 15.3
click at [171, 308] on div "HIPAA Documents and Policies Report an Incident Business Associates Emergency P…" at bounding box center [144, 310] width 288 height 359
click at [174, 335] on p "OfficeSafe University" at bounding box center [139, 329] width 170 height 22
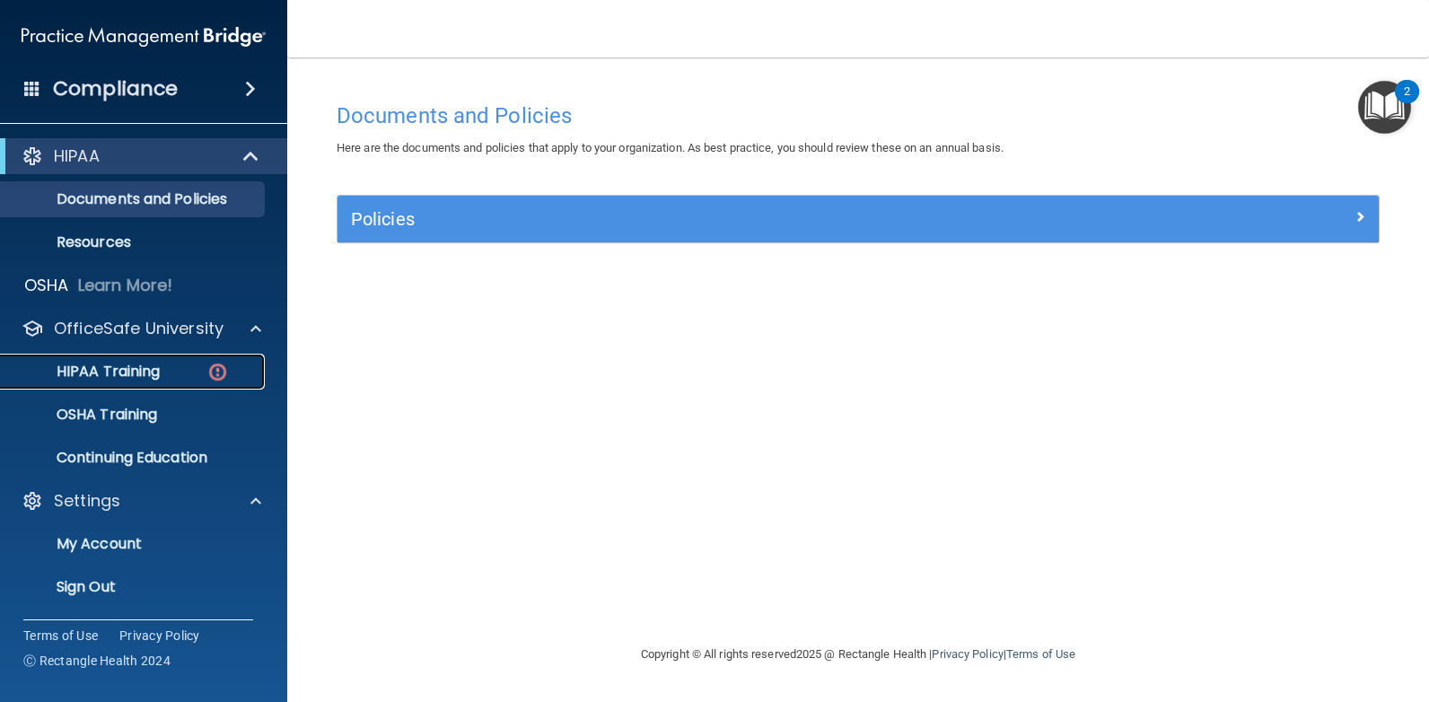
click at [148, 363] on p "HIPAA Training" at bounding box center [86, 372] width 148 height 18
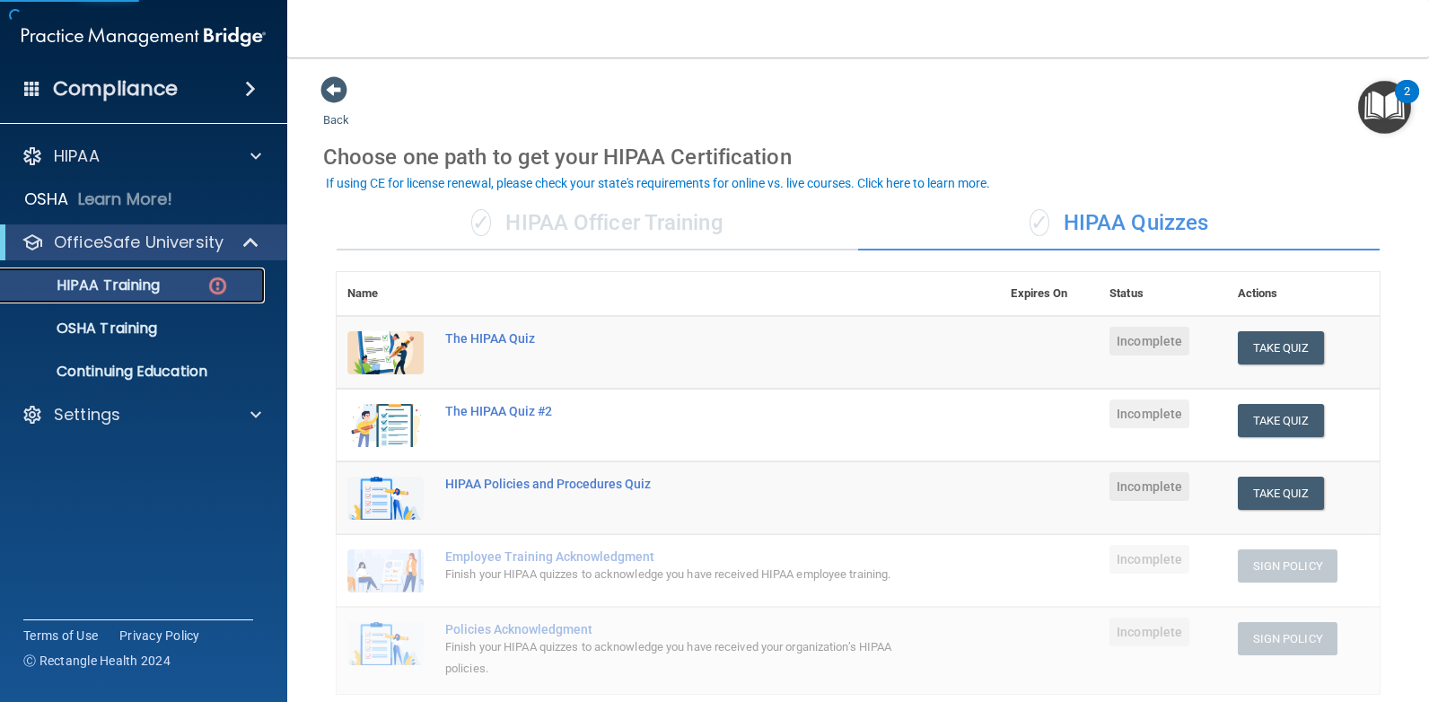
scroll to position [90, 0]
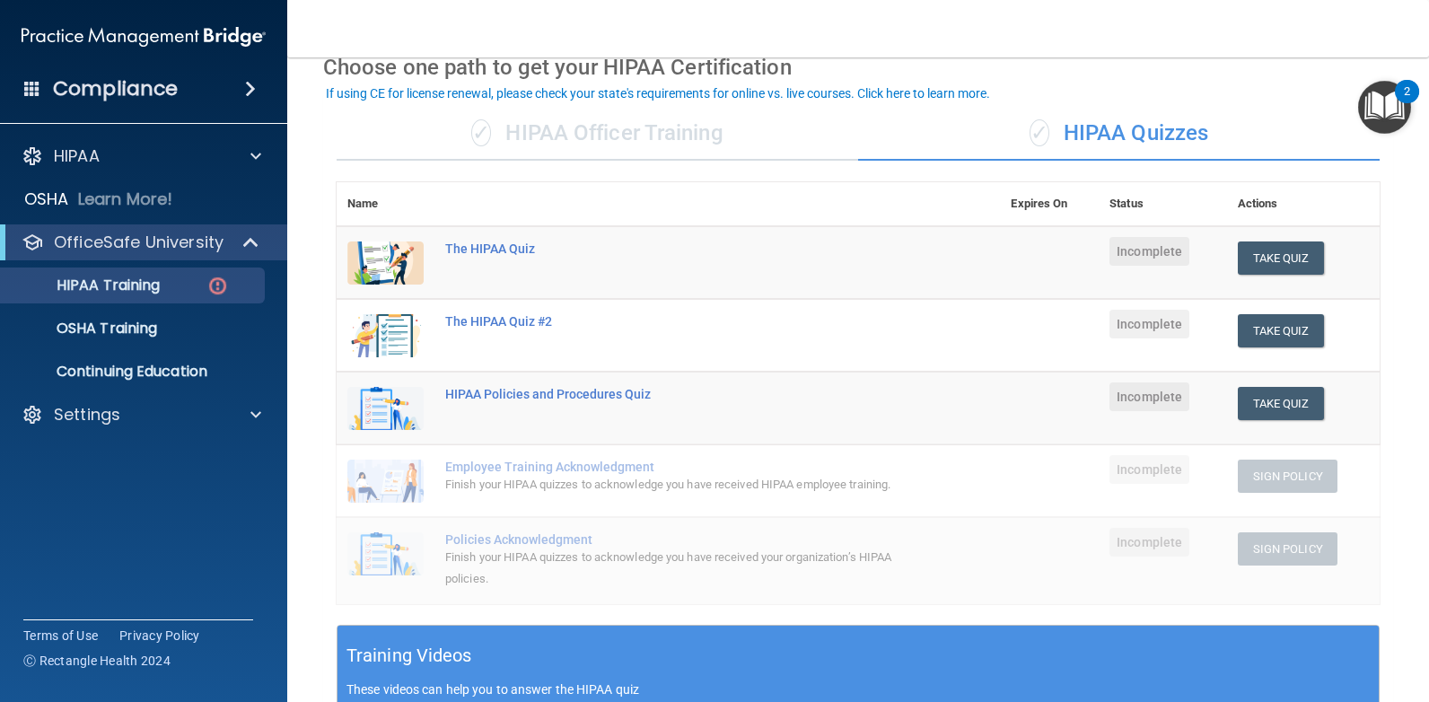
click at [673, 139] on div "✓ HIPAA Officer Training" at bounding box center [597, 134] width 521 height 54
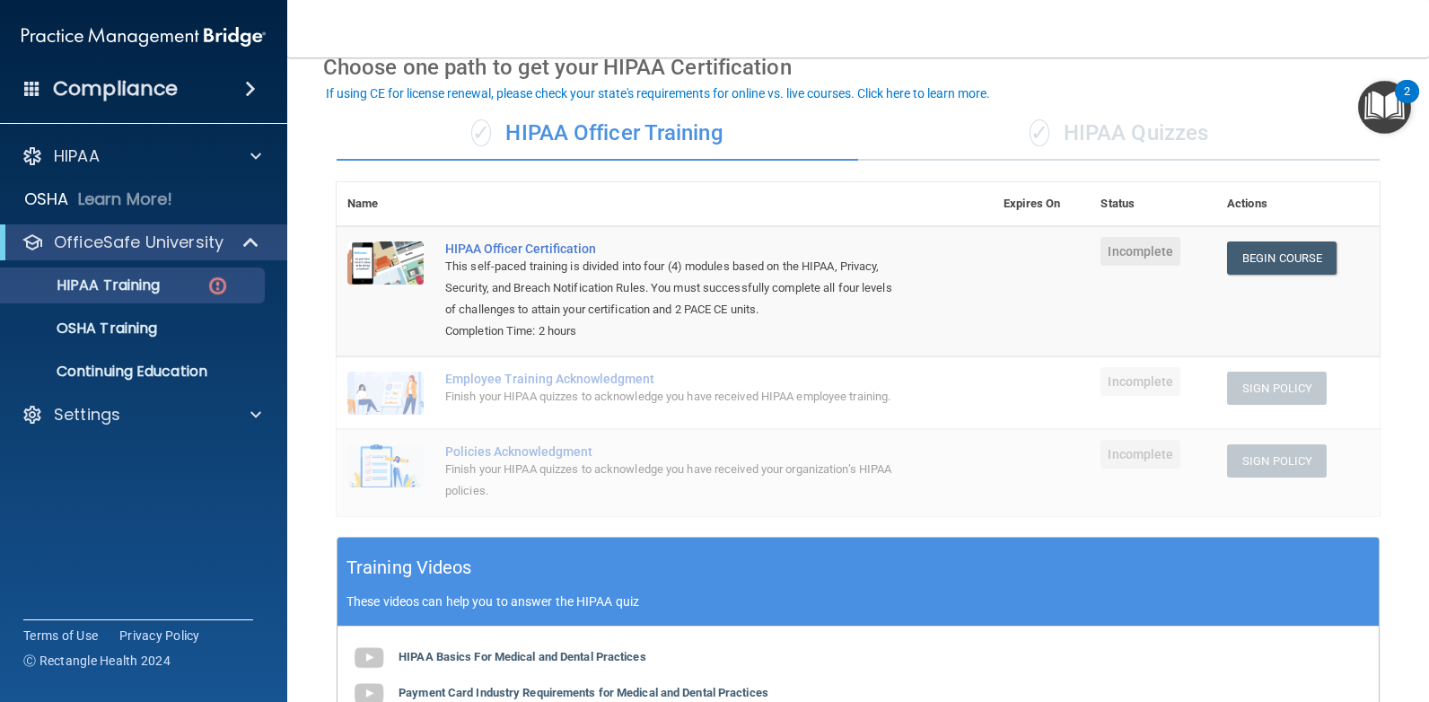
click at [1106, 136] on div "✓ HIPAA Quizzes" at bounding box center [1118, 134] width 521 height 54
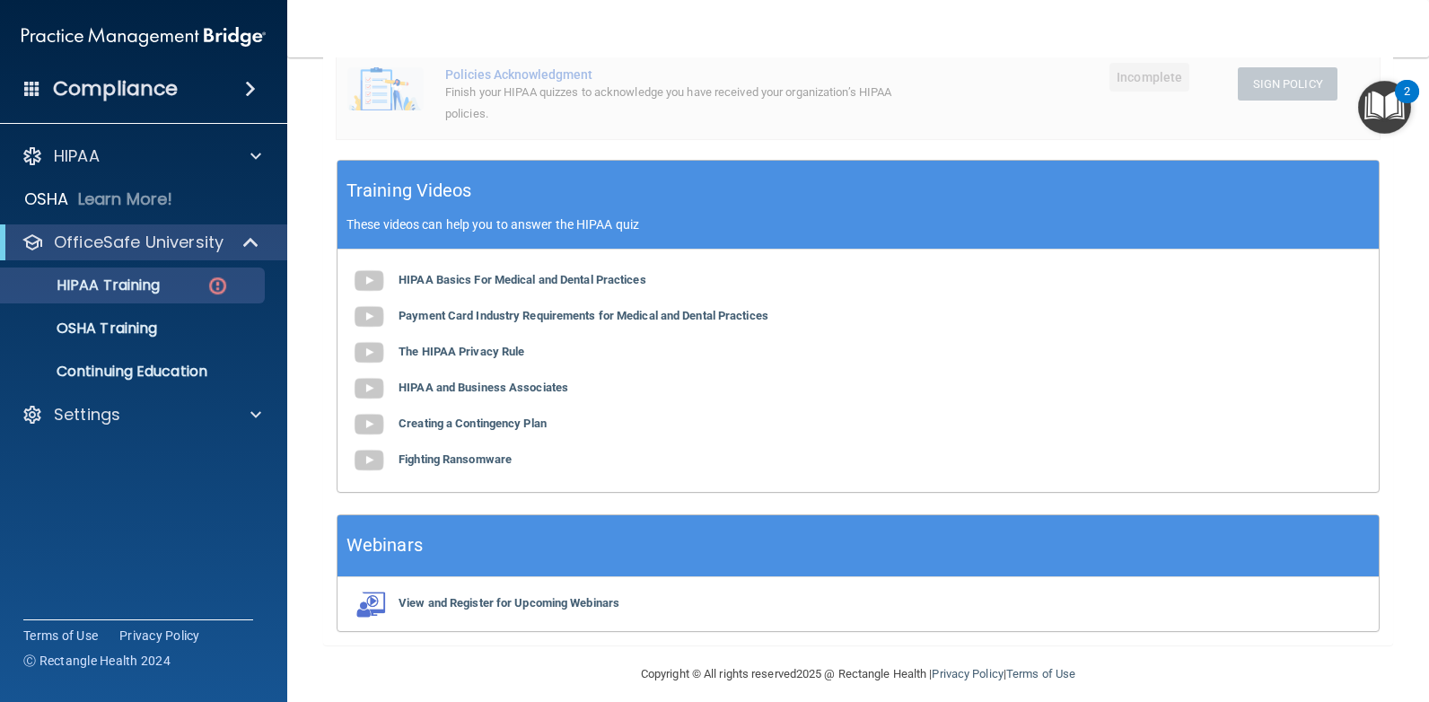
scroll to position [571, 0]
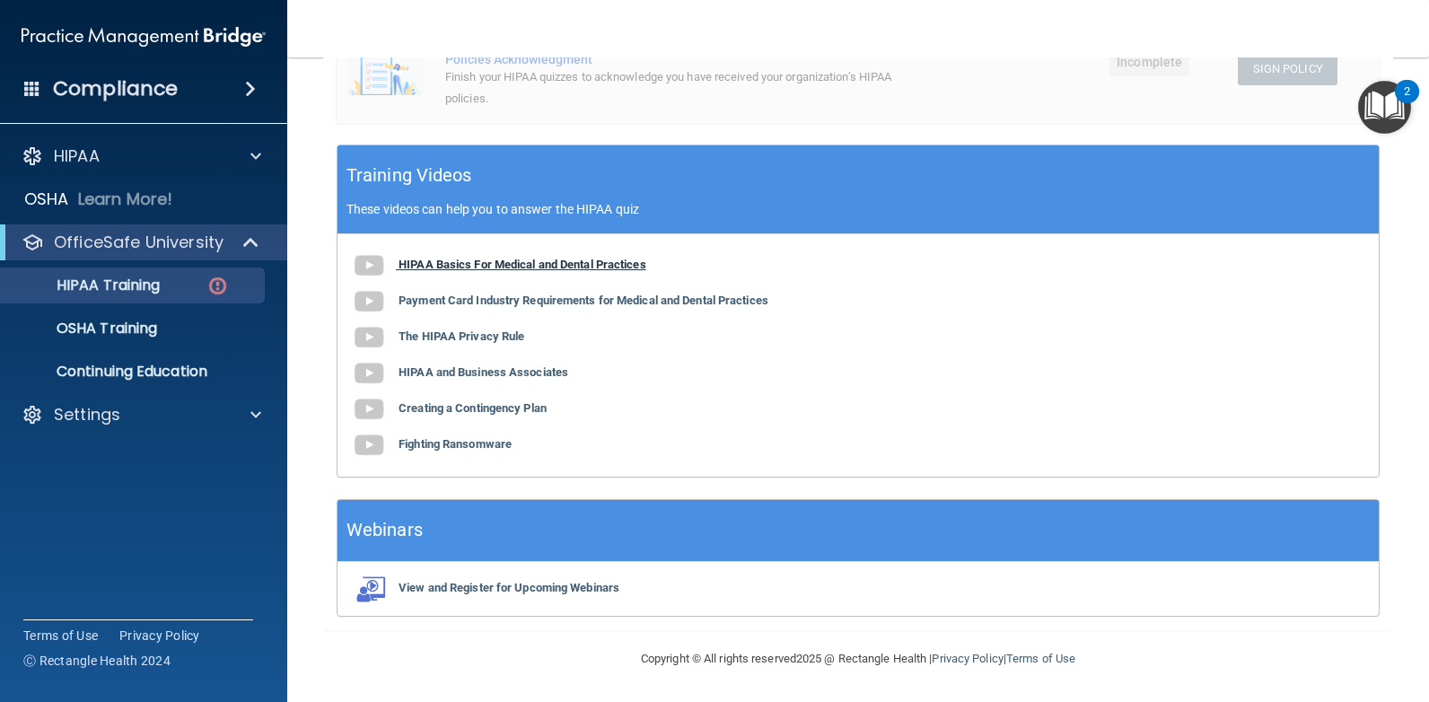
click at [497, 270] on b "HIPAA Basics For Medical and Dental Practices" at bounding box center [522, 264] width 248 height 13
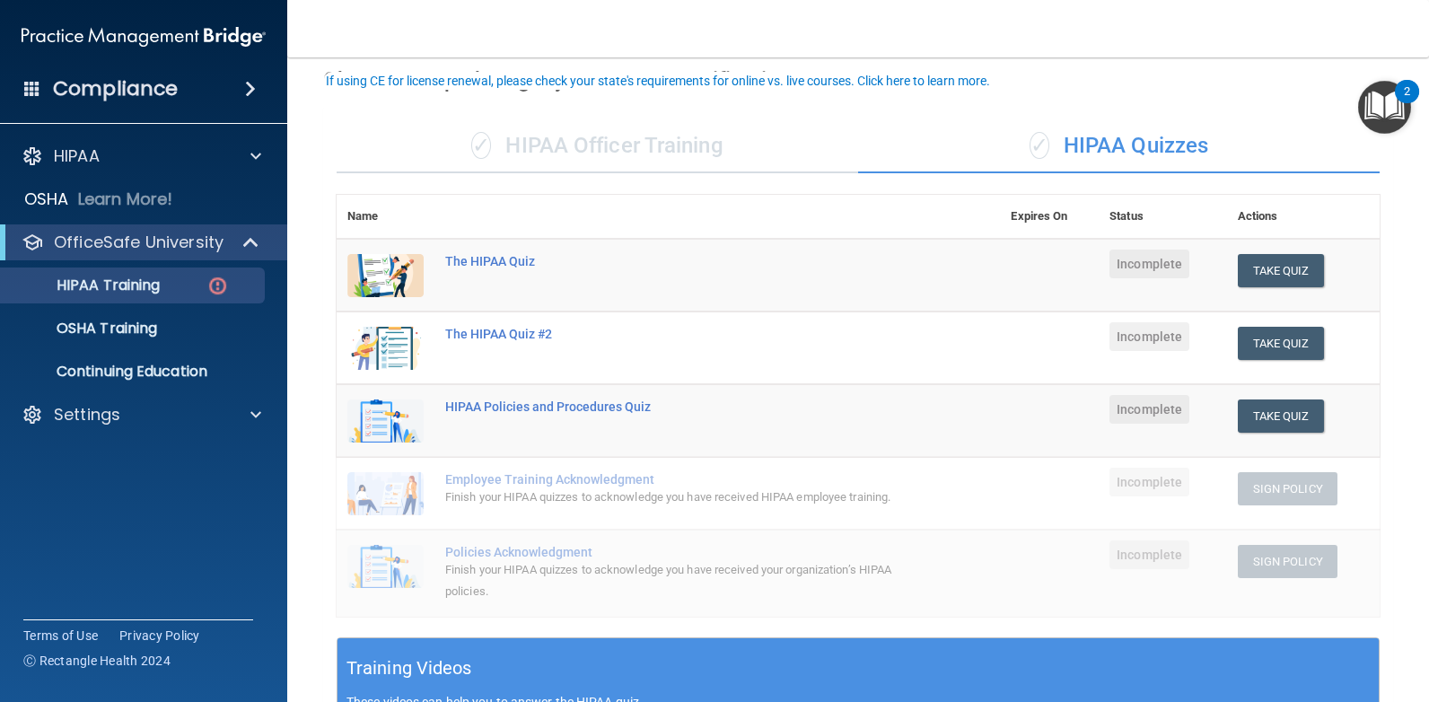
scroll to position [359, 0]
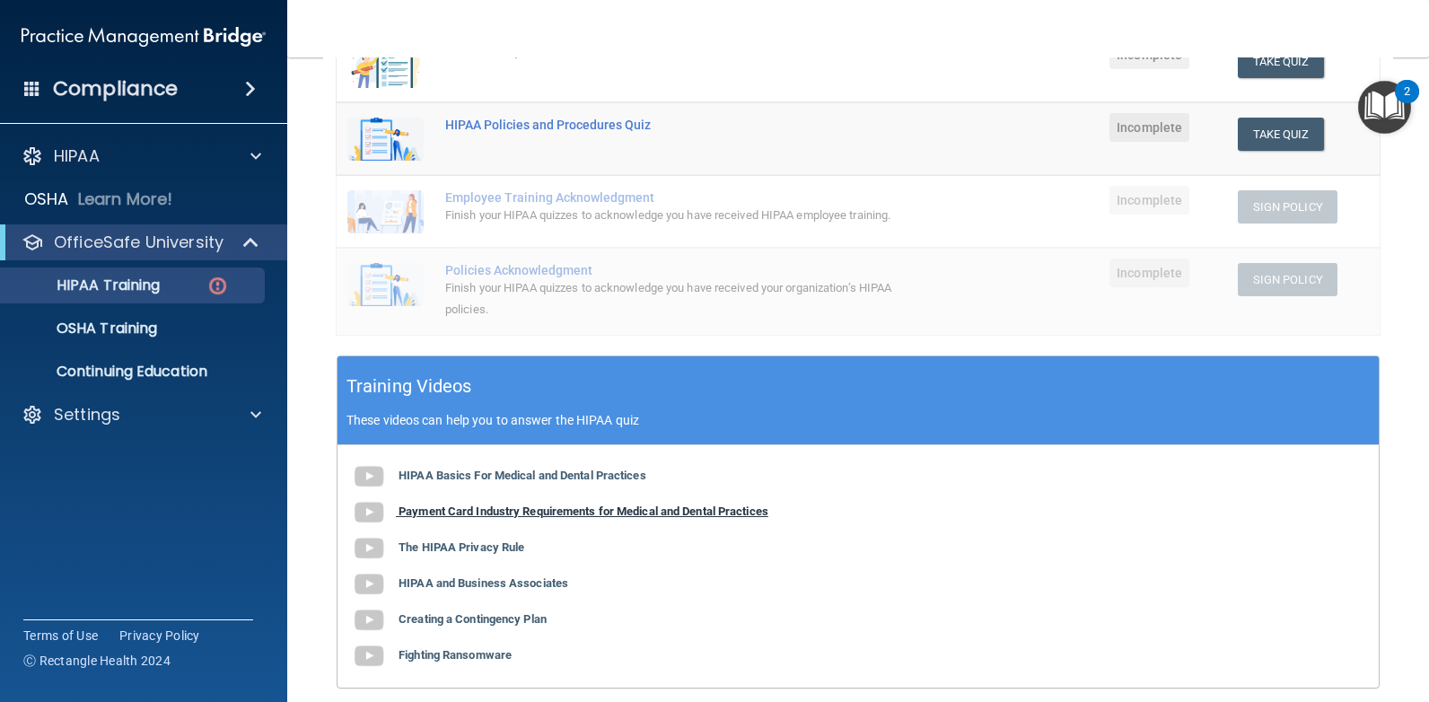
click at [547, 509] on b "Payment Card Industry Requirements for Medical and Dental Practices" at bounding box center [583, 510] width 370 height 13
